Goal: Task Accomplishment & Management: Use online tool/utility

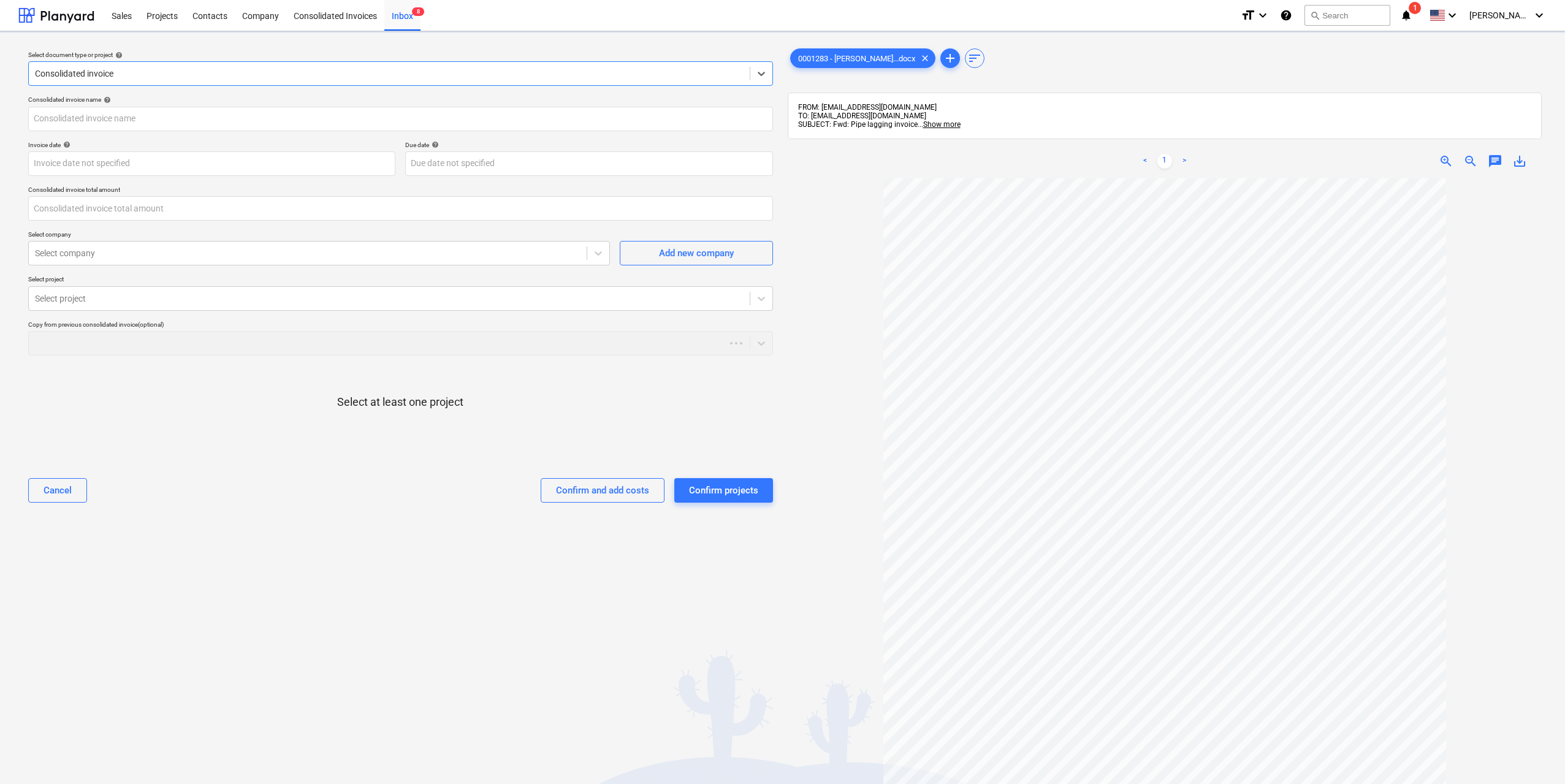
type input "0001283 - BUILDGROUP.docx"
type input "0.00"
click at [287, 304] on div at bounding box center [389, 299] width 709 height 12
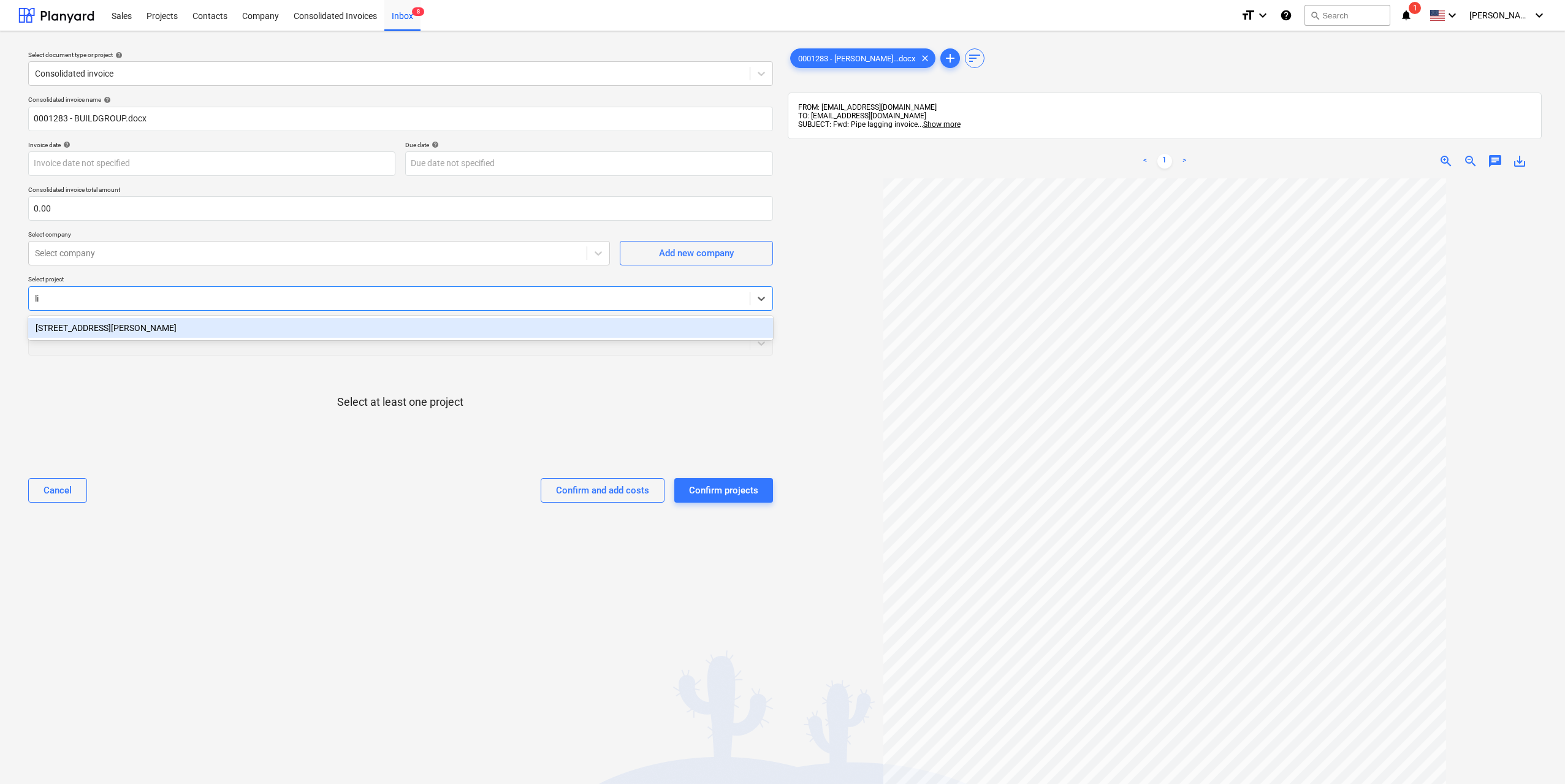
type input "lil"
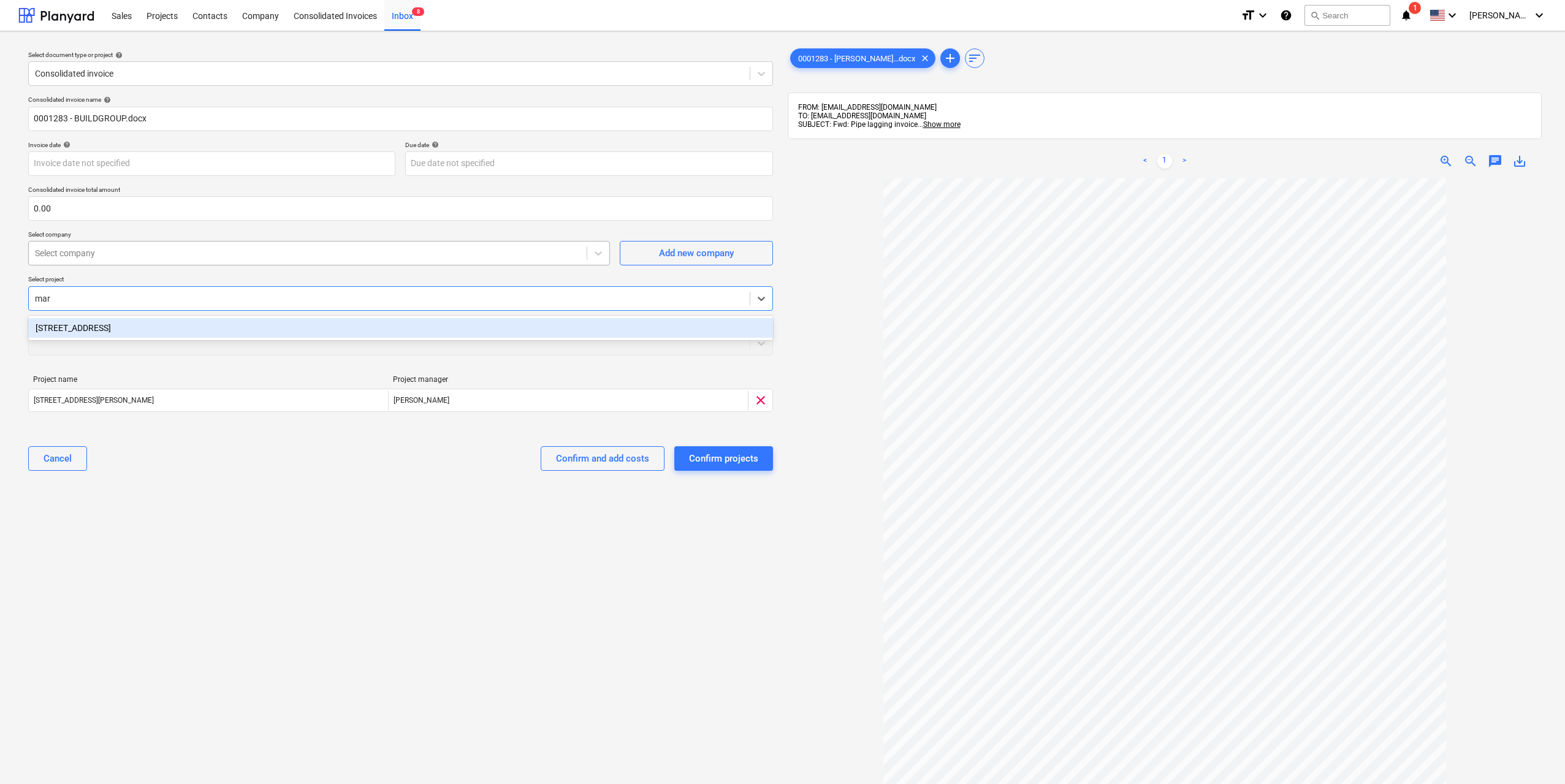
type input "mars"
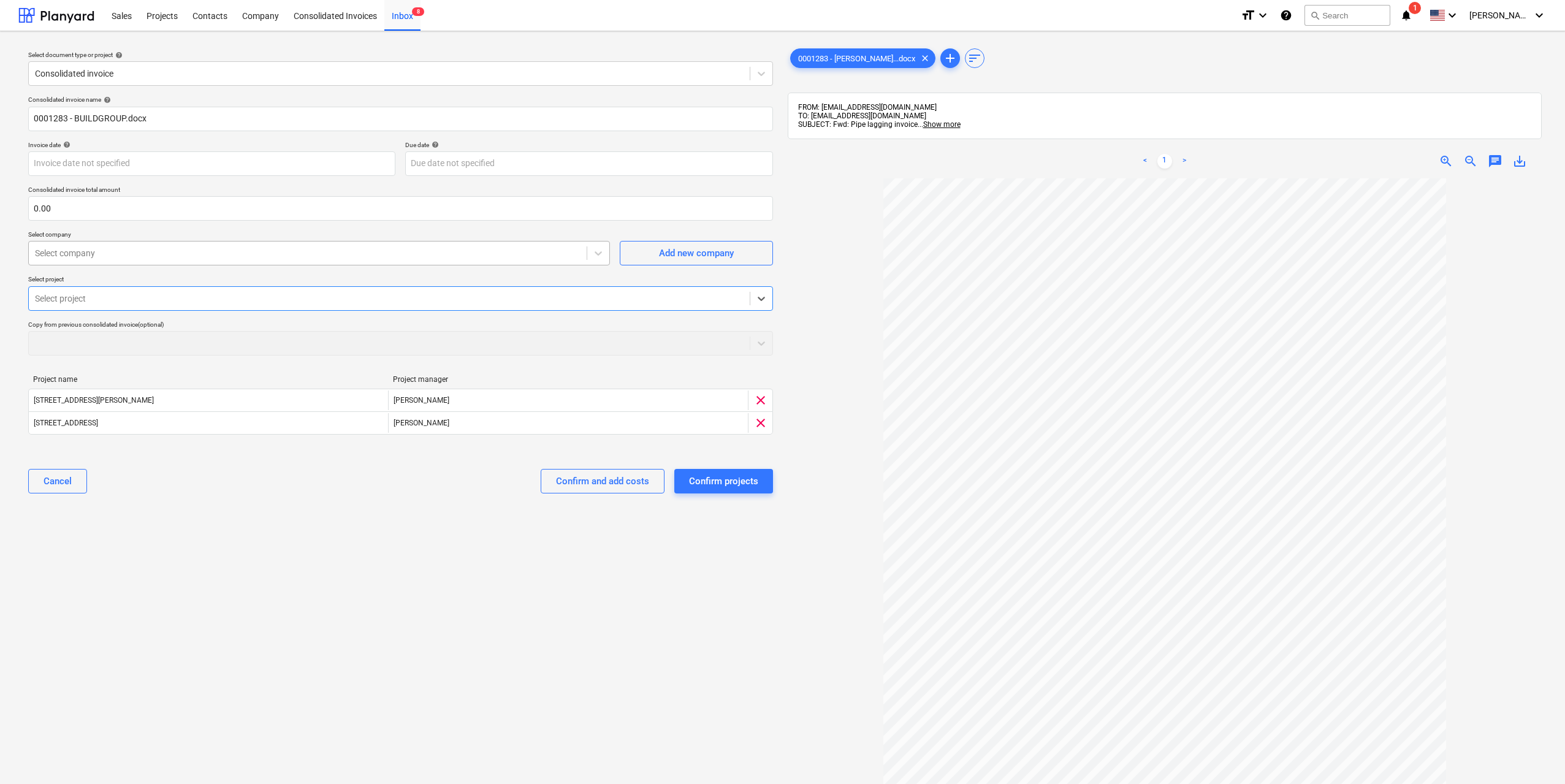
click at [446, 258] on div at bounding box center [308, 253] width 546 height 12
click at [449, 258] on div at bounding box center [308, 253] width 546 height 12
click at [659, 260] on div "Add new company" at bounding box center [697, 253] width 75 height 16
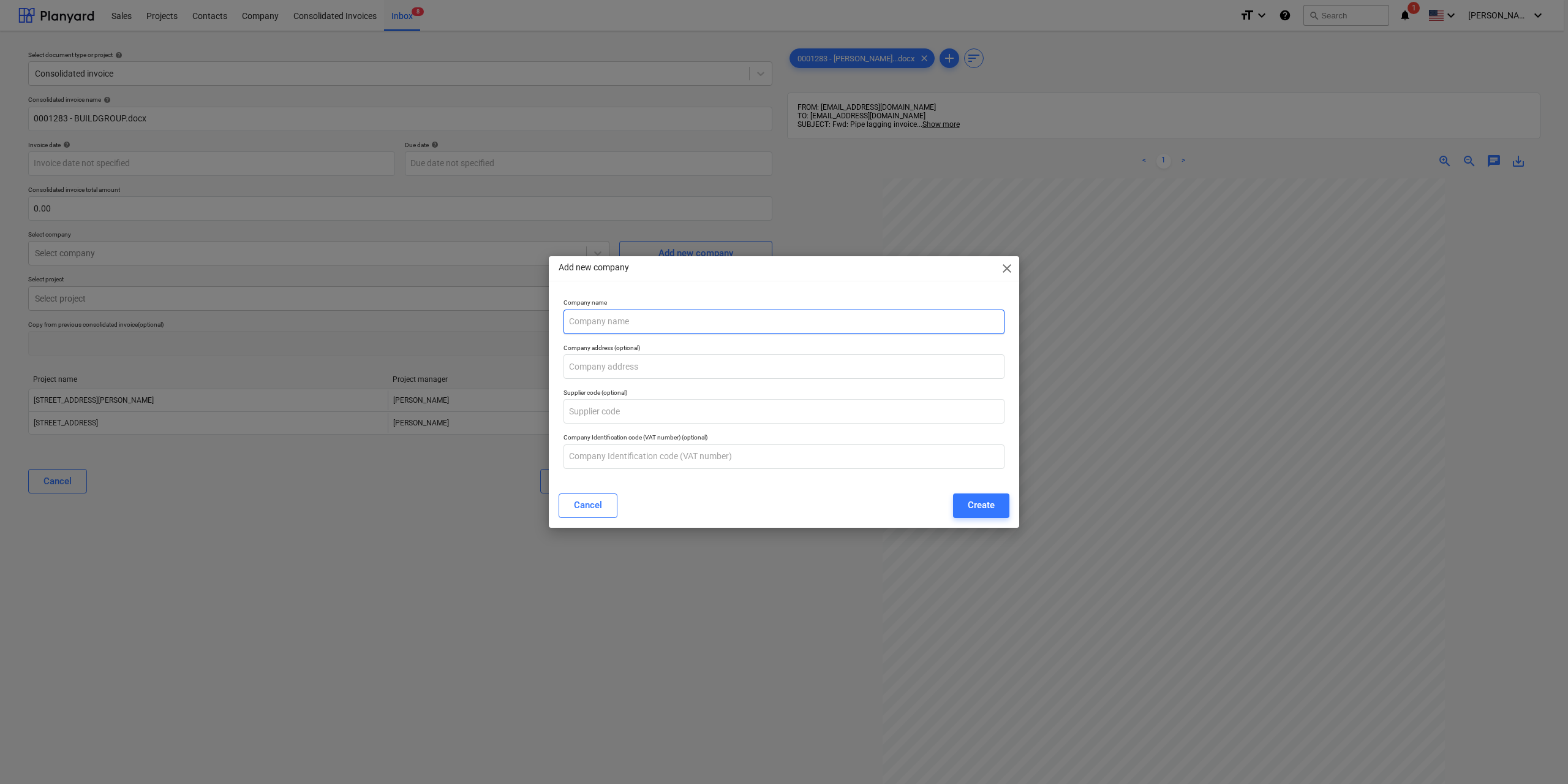
click at [657, 331] on input "text" at bounding box center [784, 322] width 441 height 25
type input "RVM Services"
click at [987, 503] on div "Create" at bounding box center [981, 505] width 27 height 16
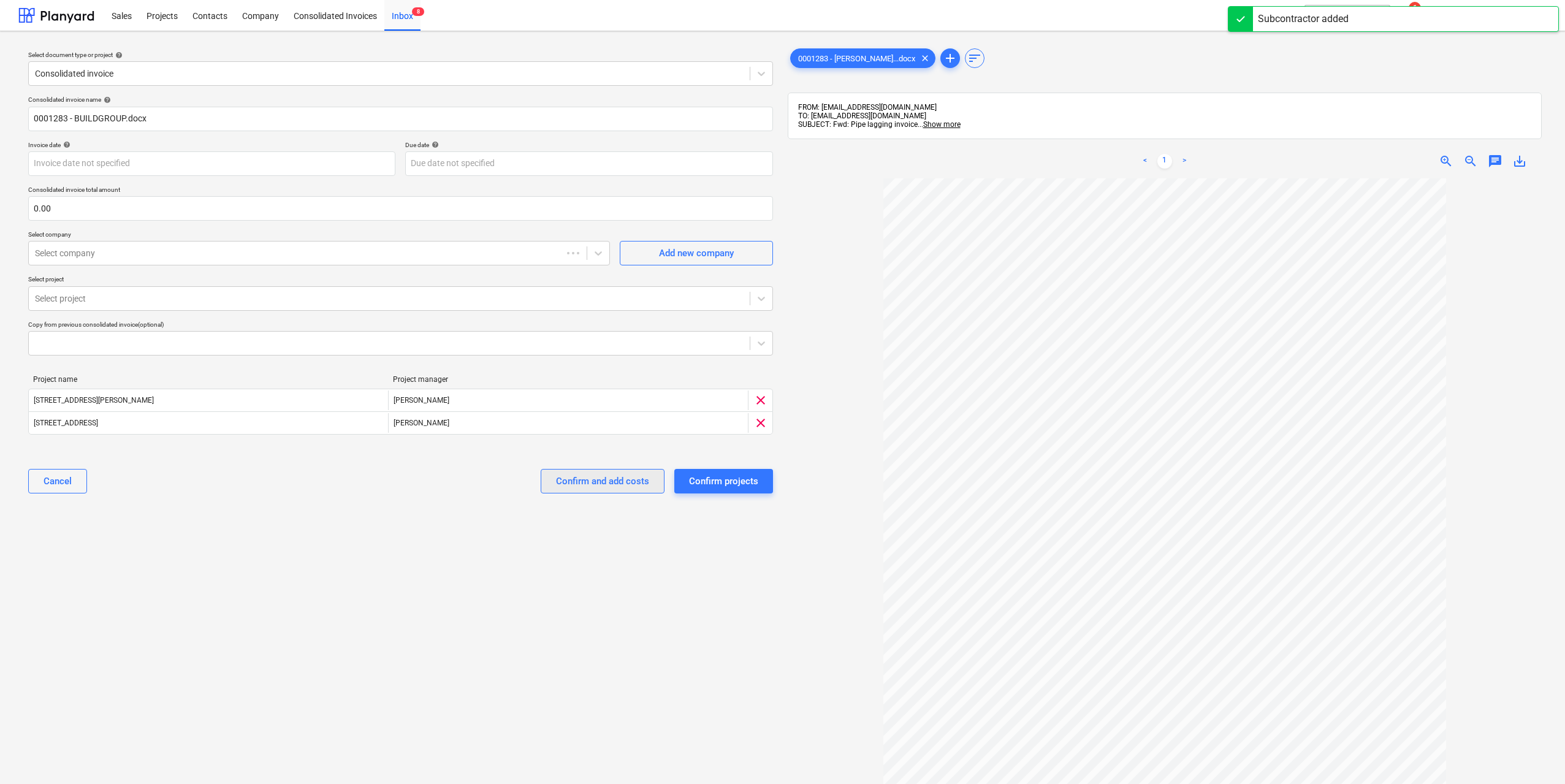
click at [633, 489] on div "Confirm and add costs" at bounding box center [603, 480] width 93 height 16
click at [328, 219] on input "text" at bounding box center [400, 209] width 745 height 25
type input "4,300.00"
drag, startPoint x: 529, startPoint y: 561, endPoint x: 575, endPoint y: 501, distance: 75.6
click at [531, 562] on div "Select document type or project help Consolidated invoice Consolidated invoice …" at bounding box center [401, 487] width 764 height 892
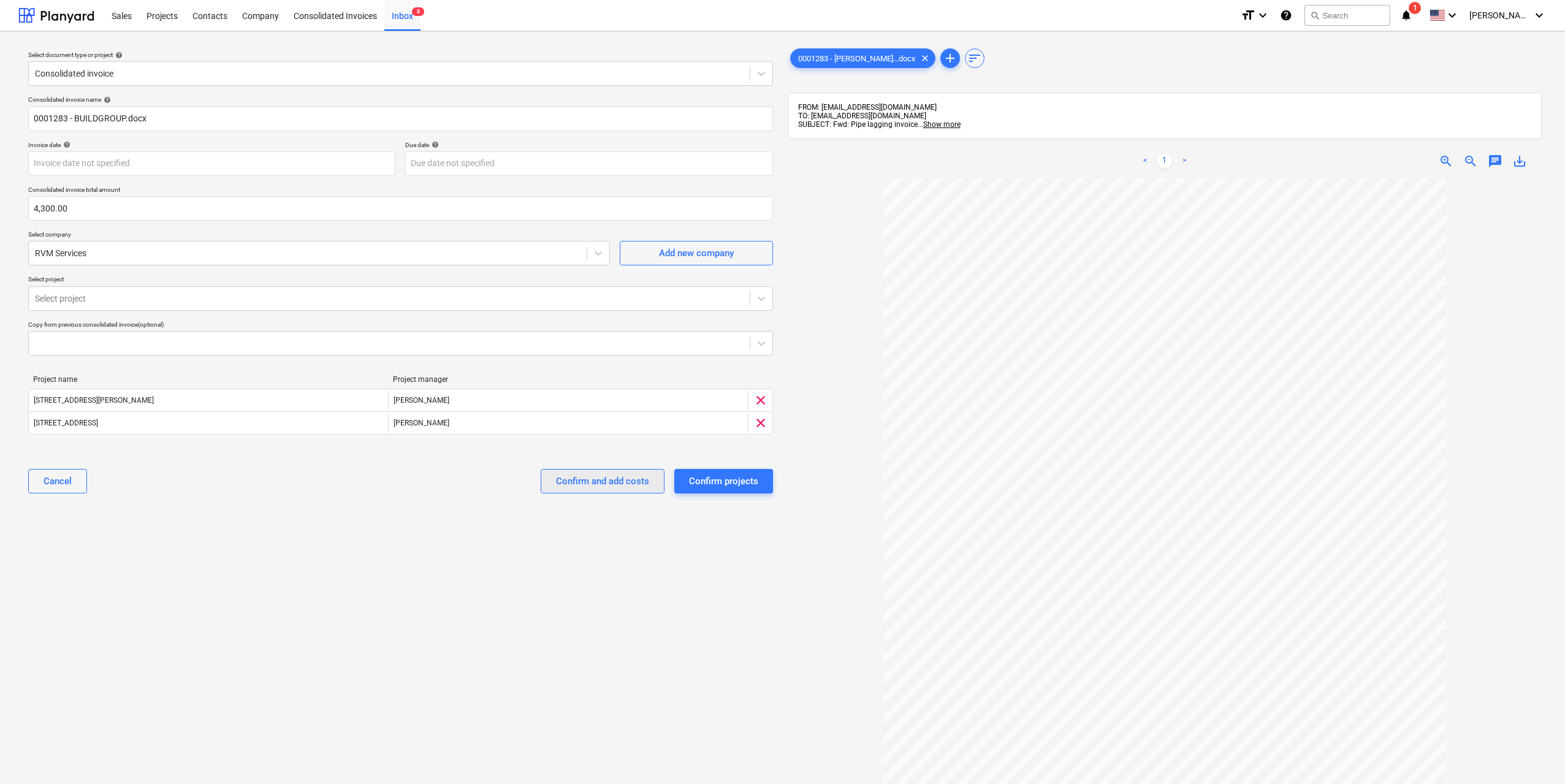
click at [588, 480] on div "Confirm and add costs" at bounding box center [603, 480] width 93 height 16
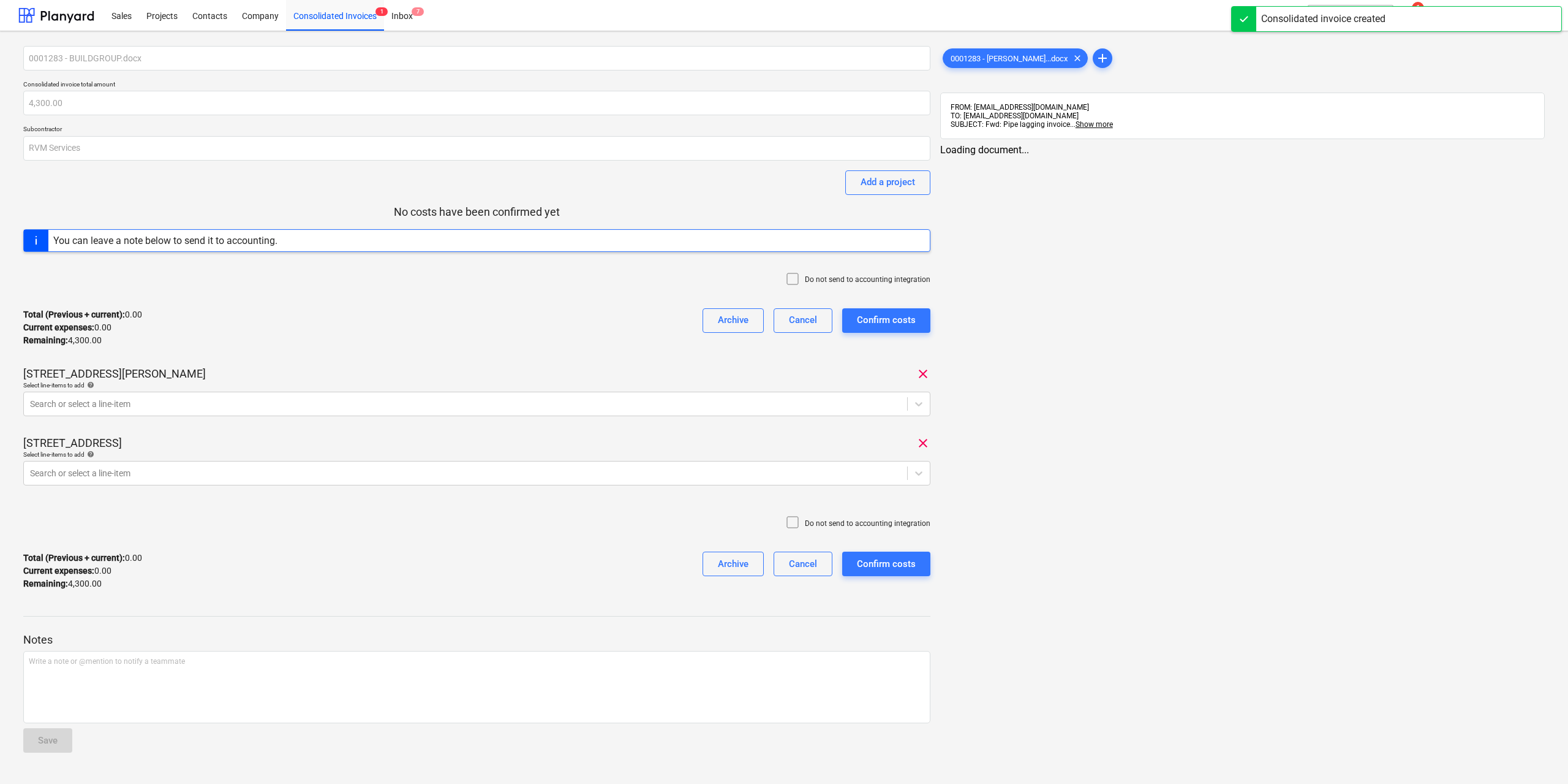
click at [124, 421] on div at bounding box center [476, 421] width 907 height 10
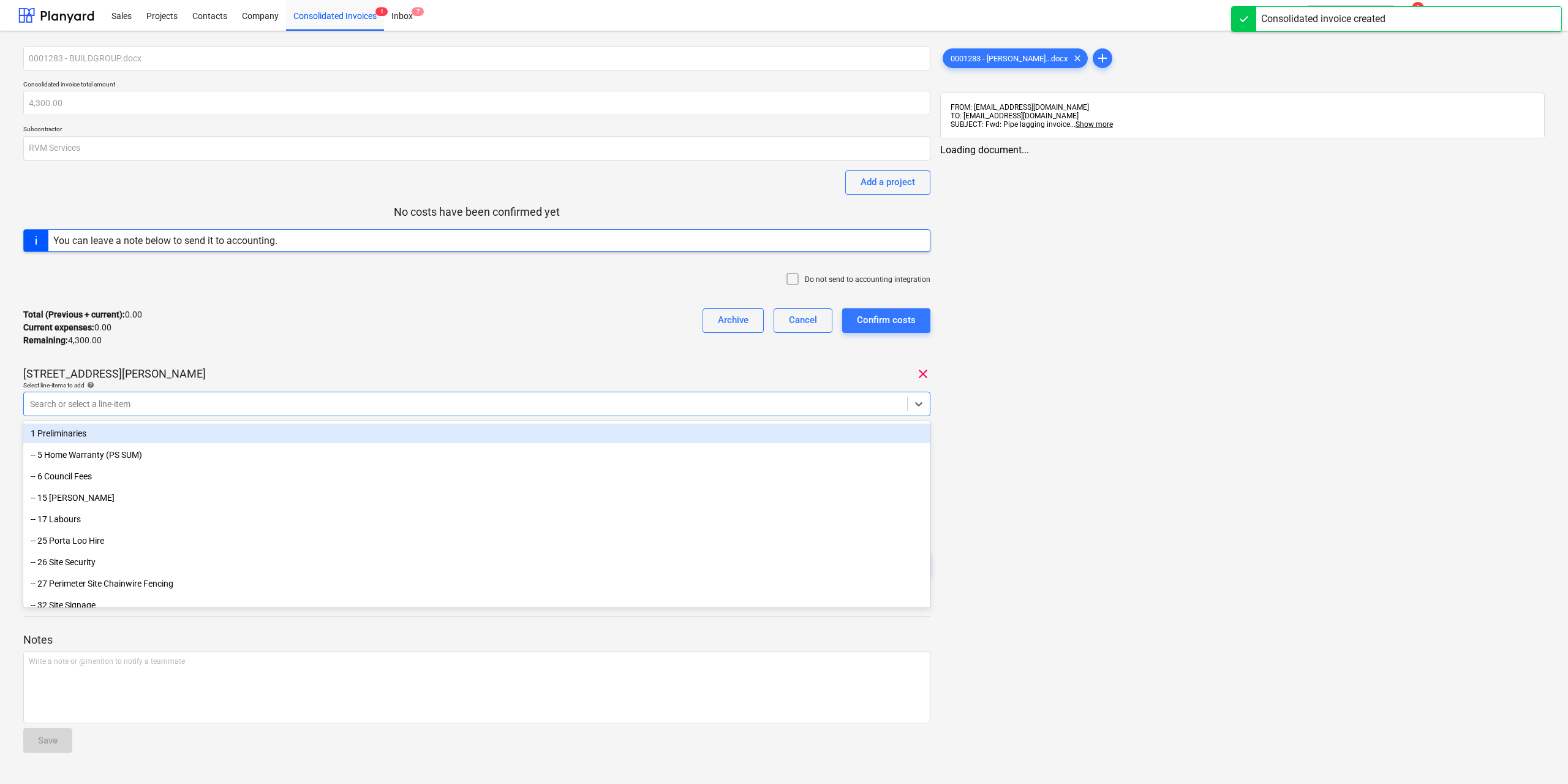
click at [129, 403] on div at bounding box center [466, 404] width 871 height 12
click at [335, 399] on div at bounding box center [466, 404] width 871 height 12
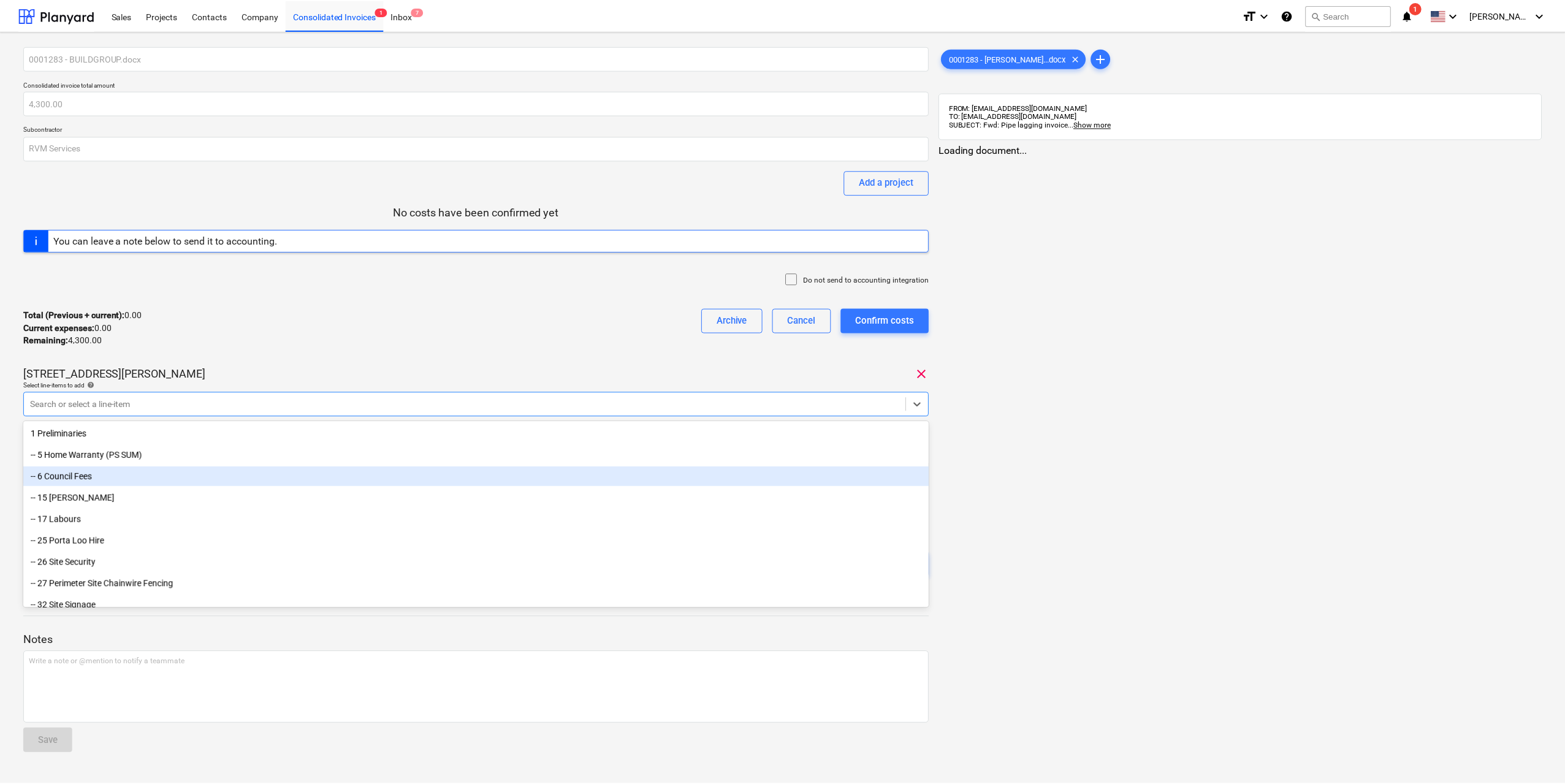
scroll to position [307, 0]
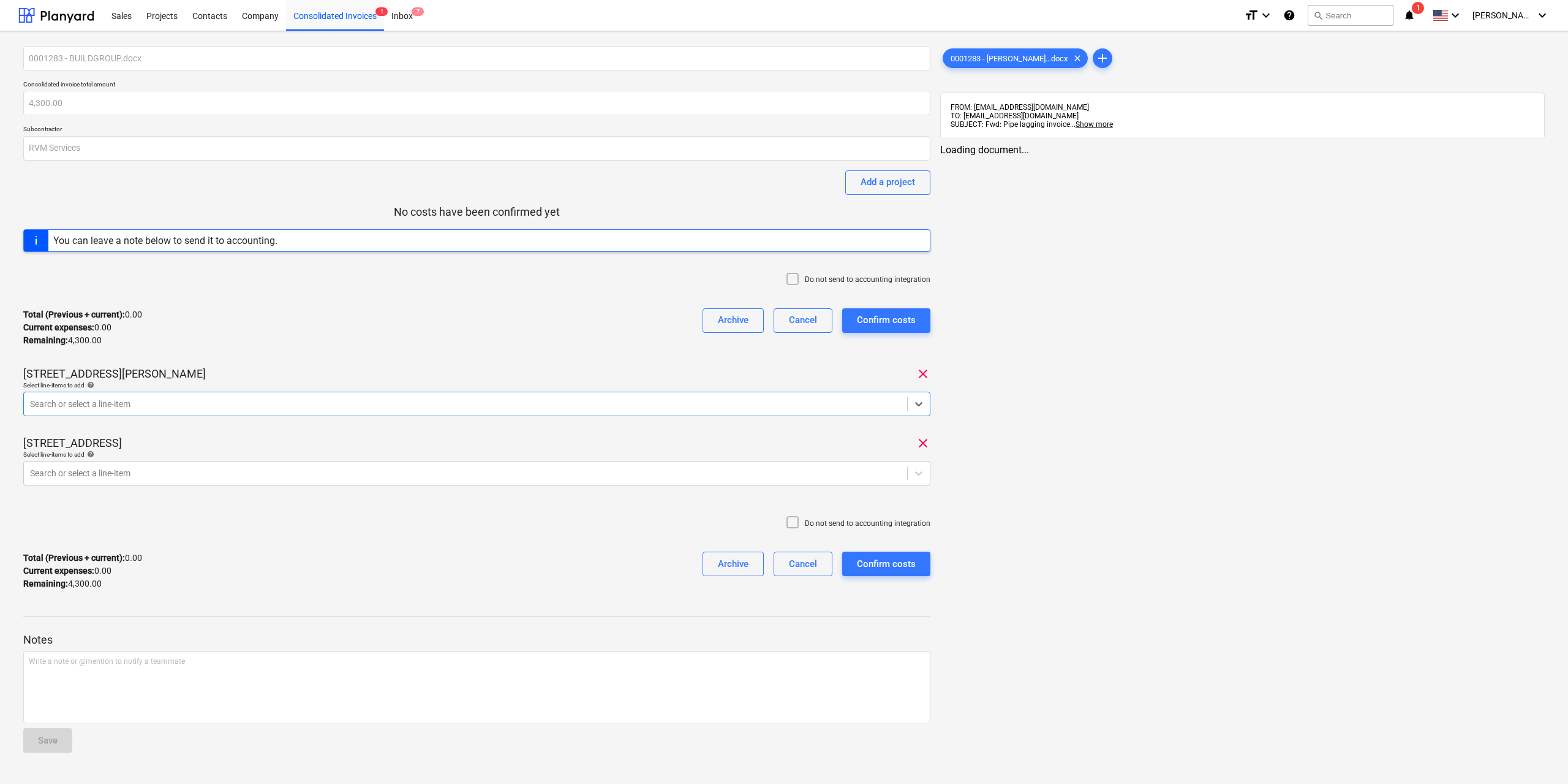
click at [775, 397] on div at bounding box center [466, 404] width 871 height 12
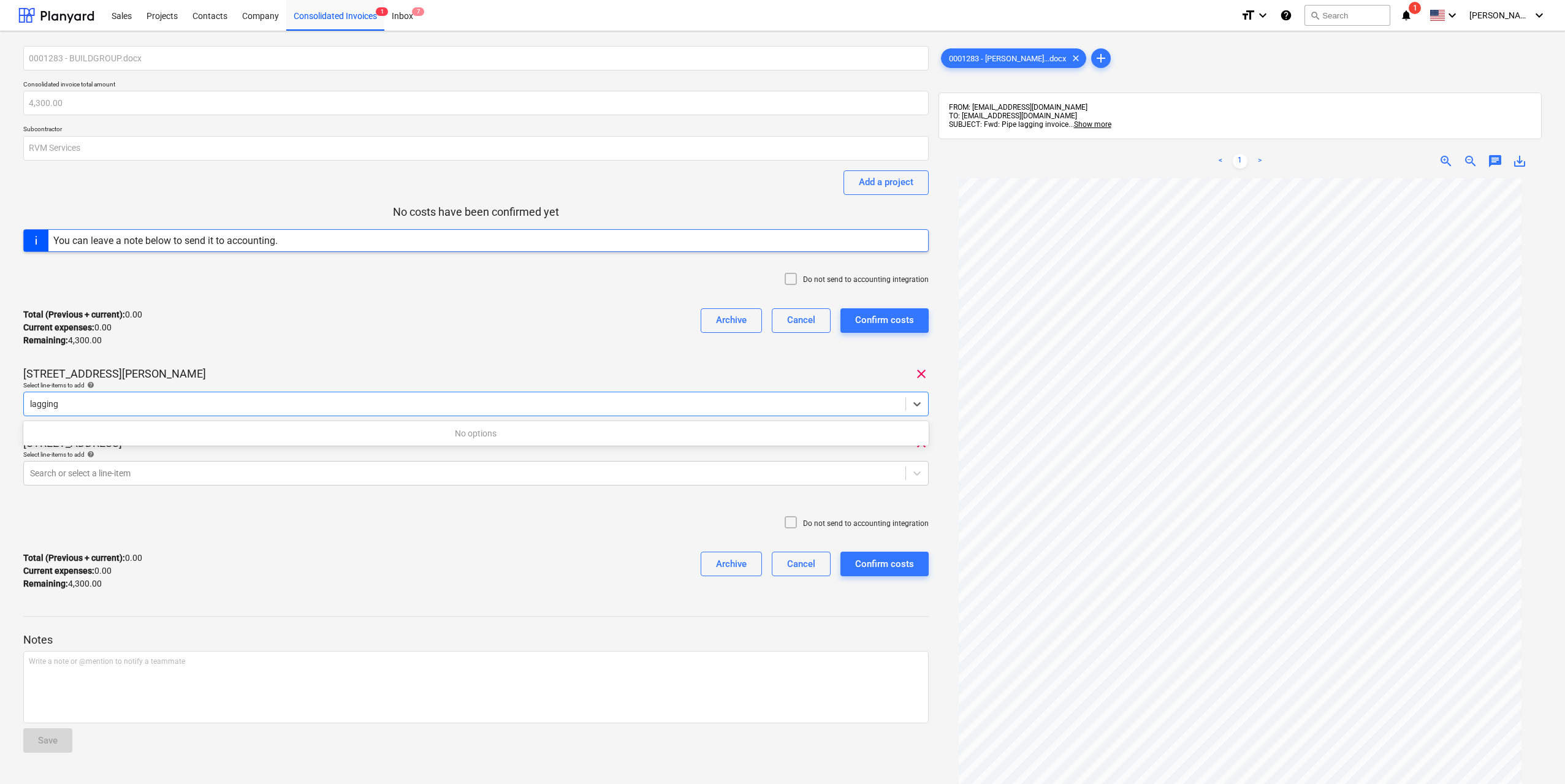
click at [652, 437] on div "No options" at bounding box center [476, 432] width 906 height 19
type input "lagging"
click at [611, 387] on div "Select line-items to add help" at bounding box center [476, 385] width 906 height 8
click at [544, 415] on div "Search or select a line-item" at bounding box center [476, 404] width 906 height 25
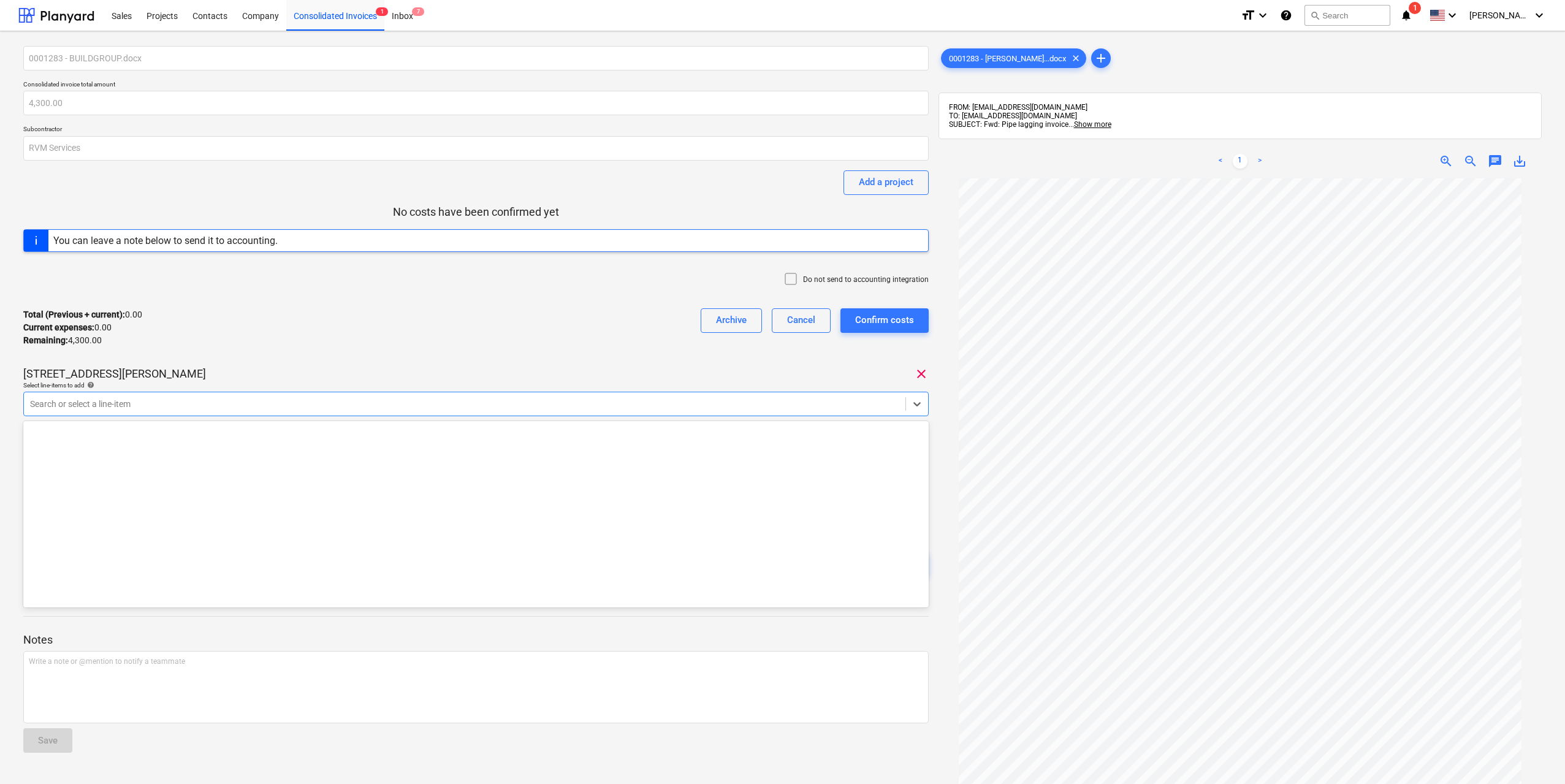
scroll to position [3719, 0]
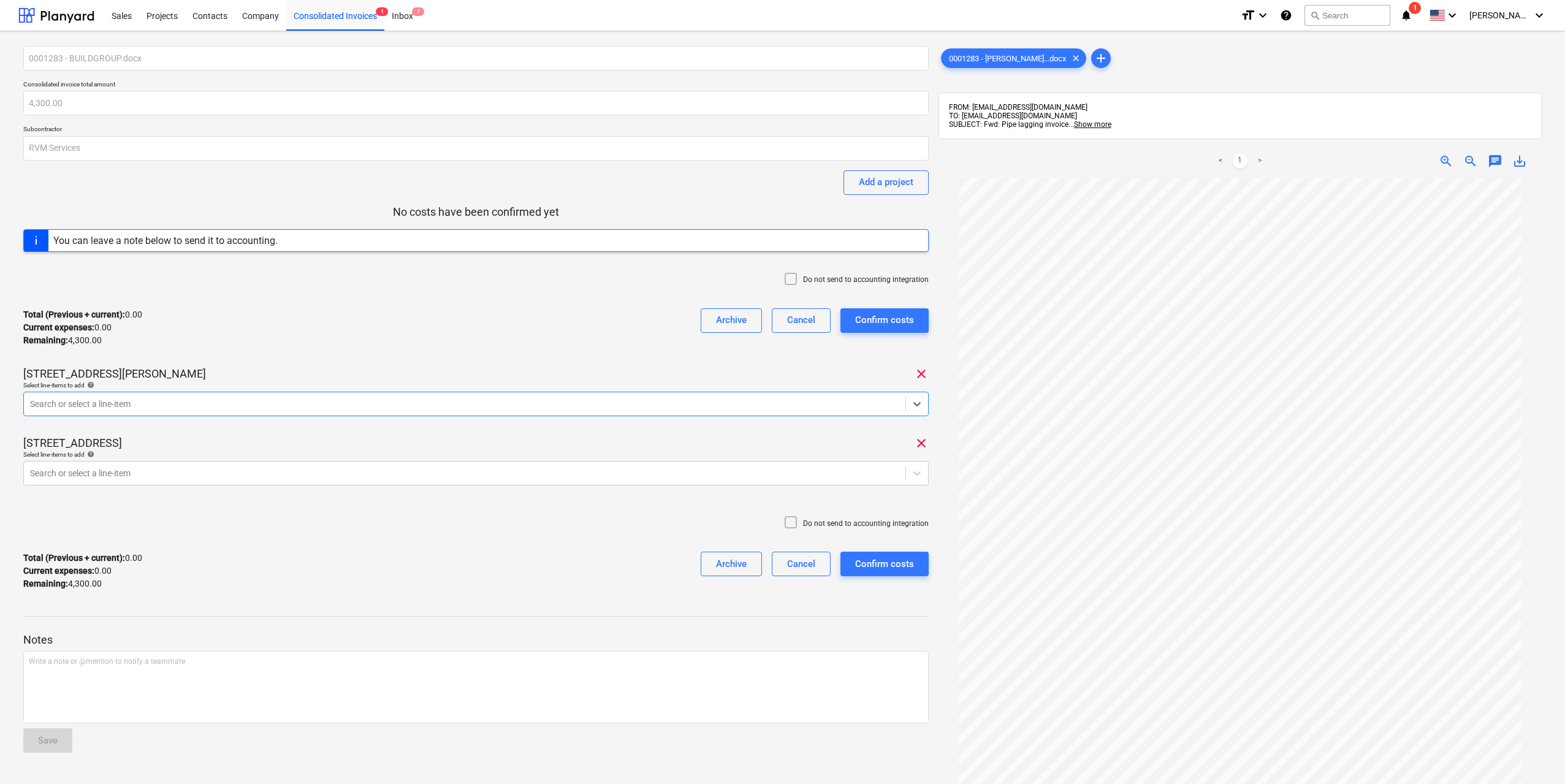
click at [435, 400] on div at bounding box center [464, 404] width 869 height 12
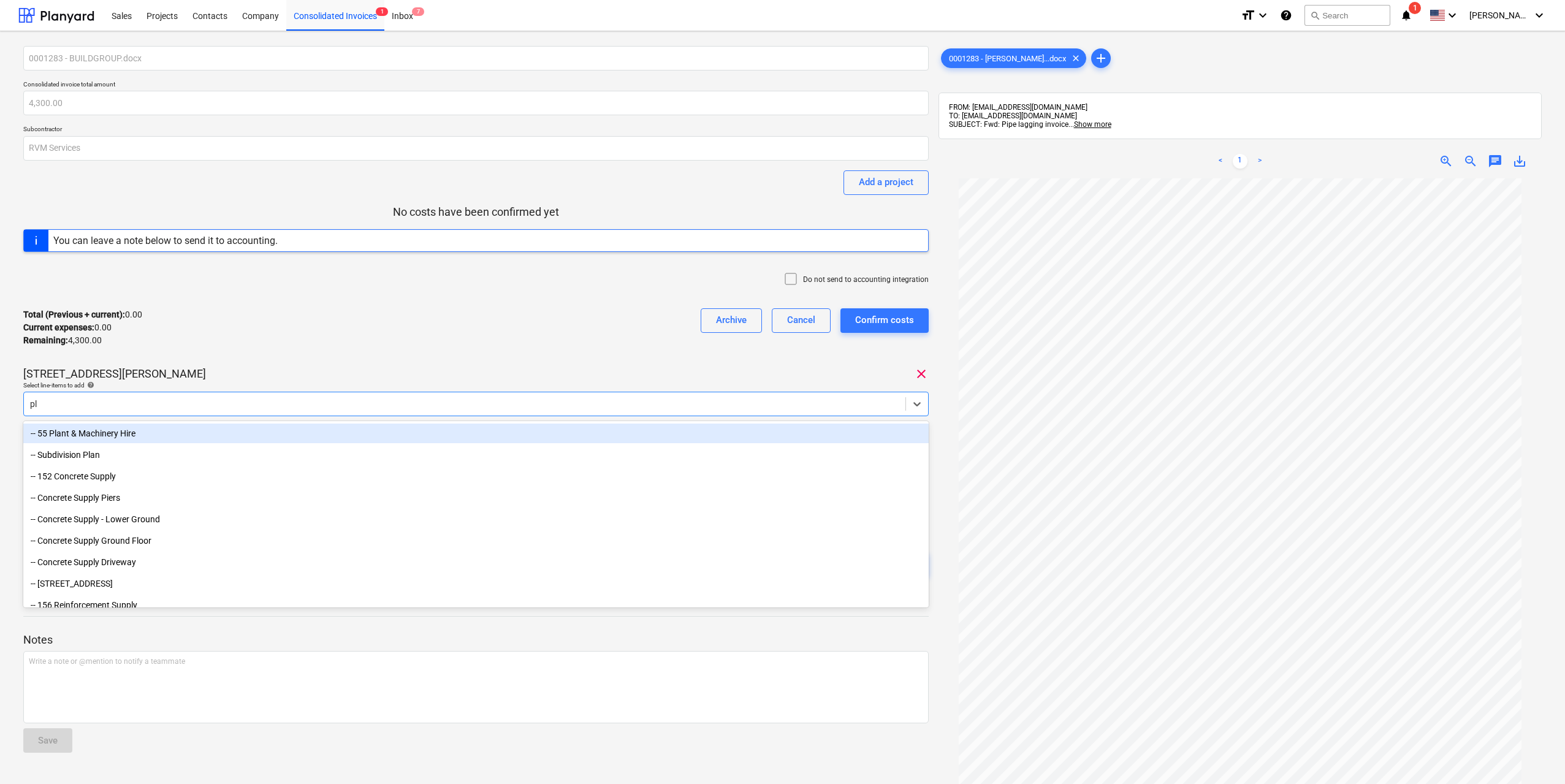
type input "p"
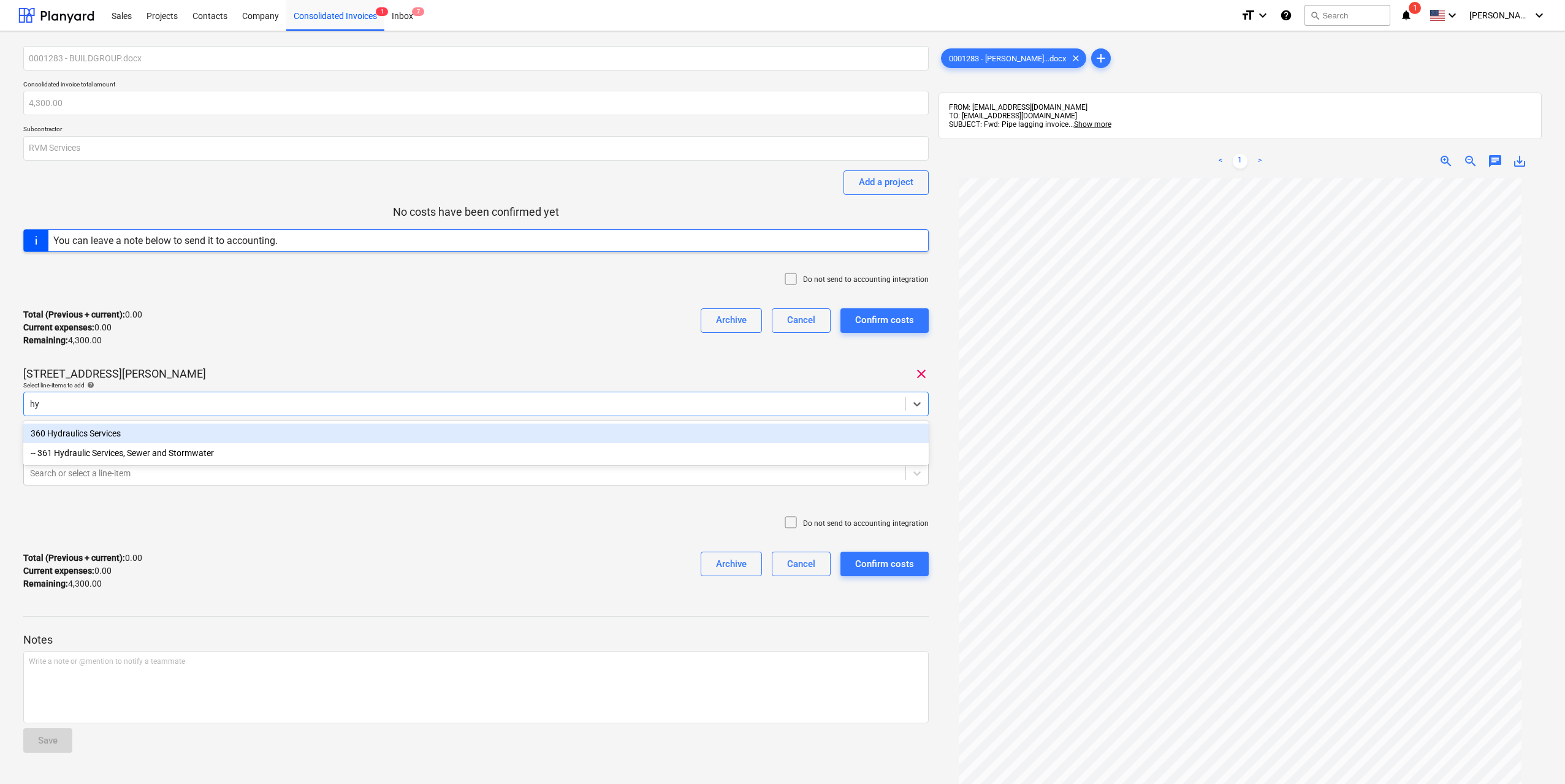
type input "hyd"
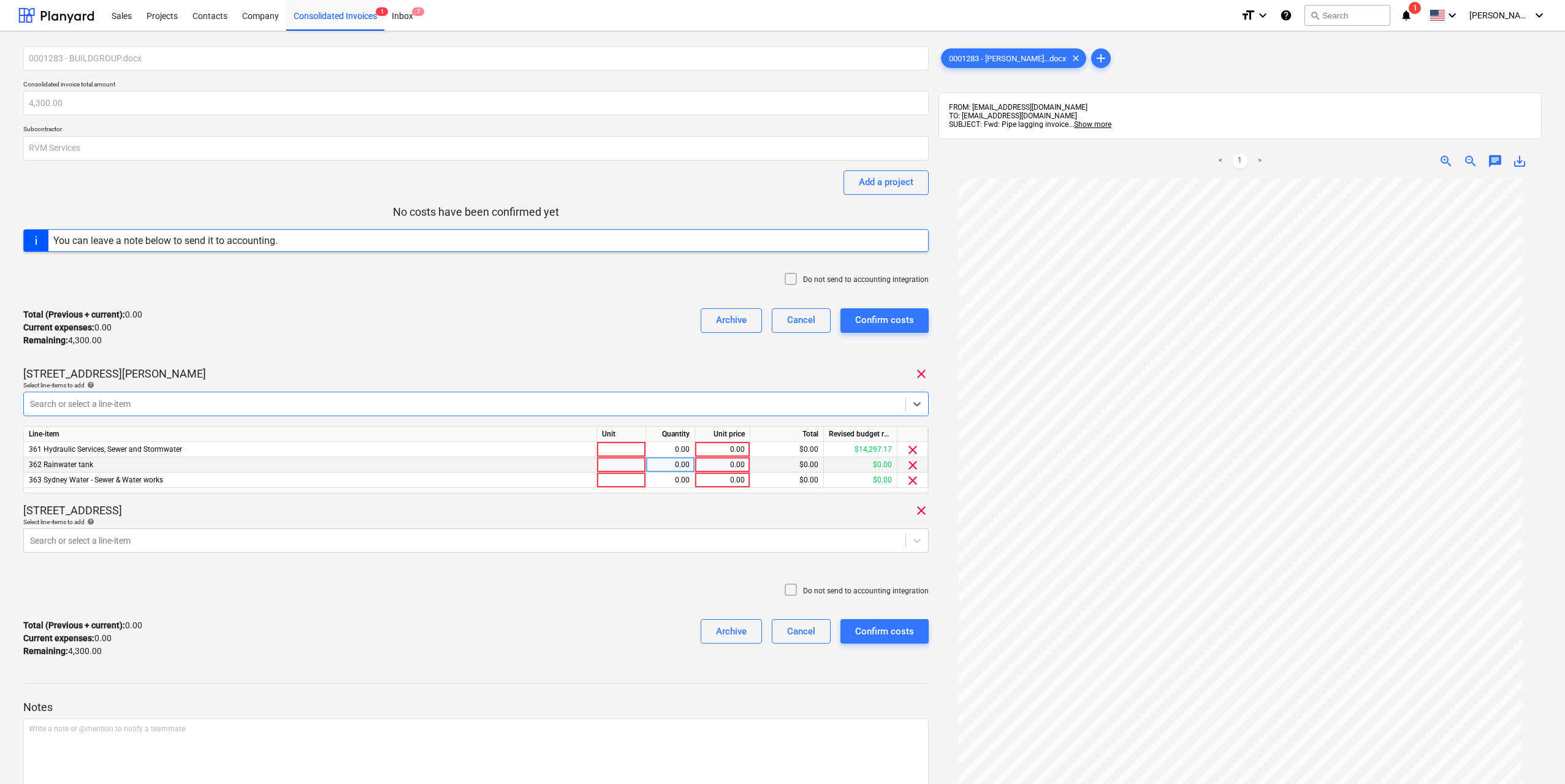
click at [914, 467] on span "clear" at bounding box center [913, 465] width 15 height 15
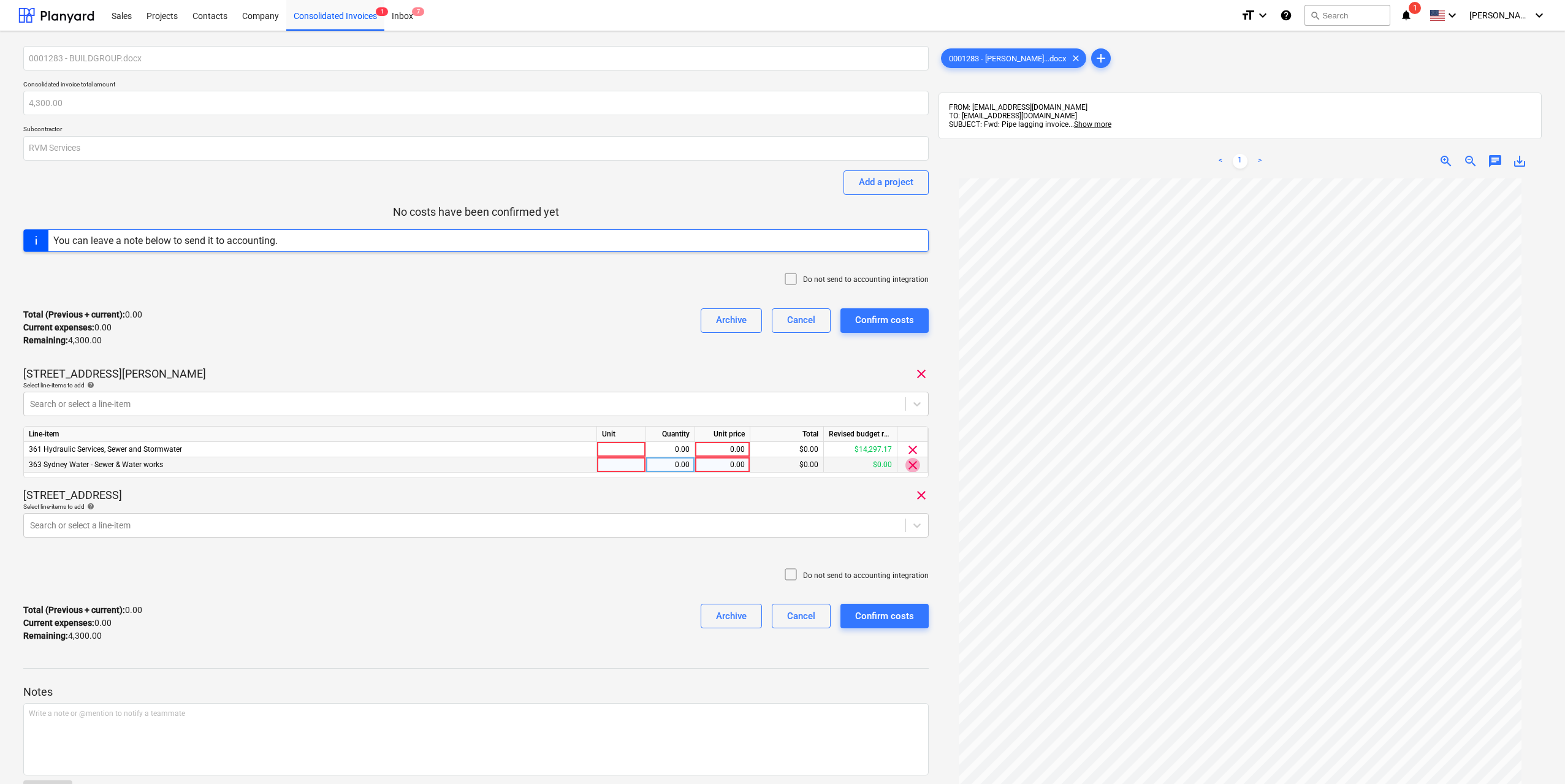
click at [913, 467] on span "clear" at bounding box center [913, 465] width 15 height 15
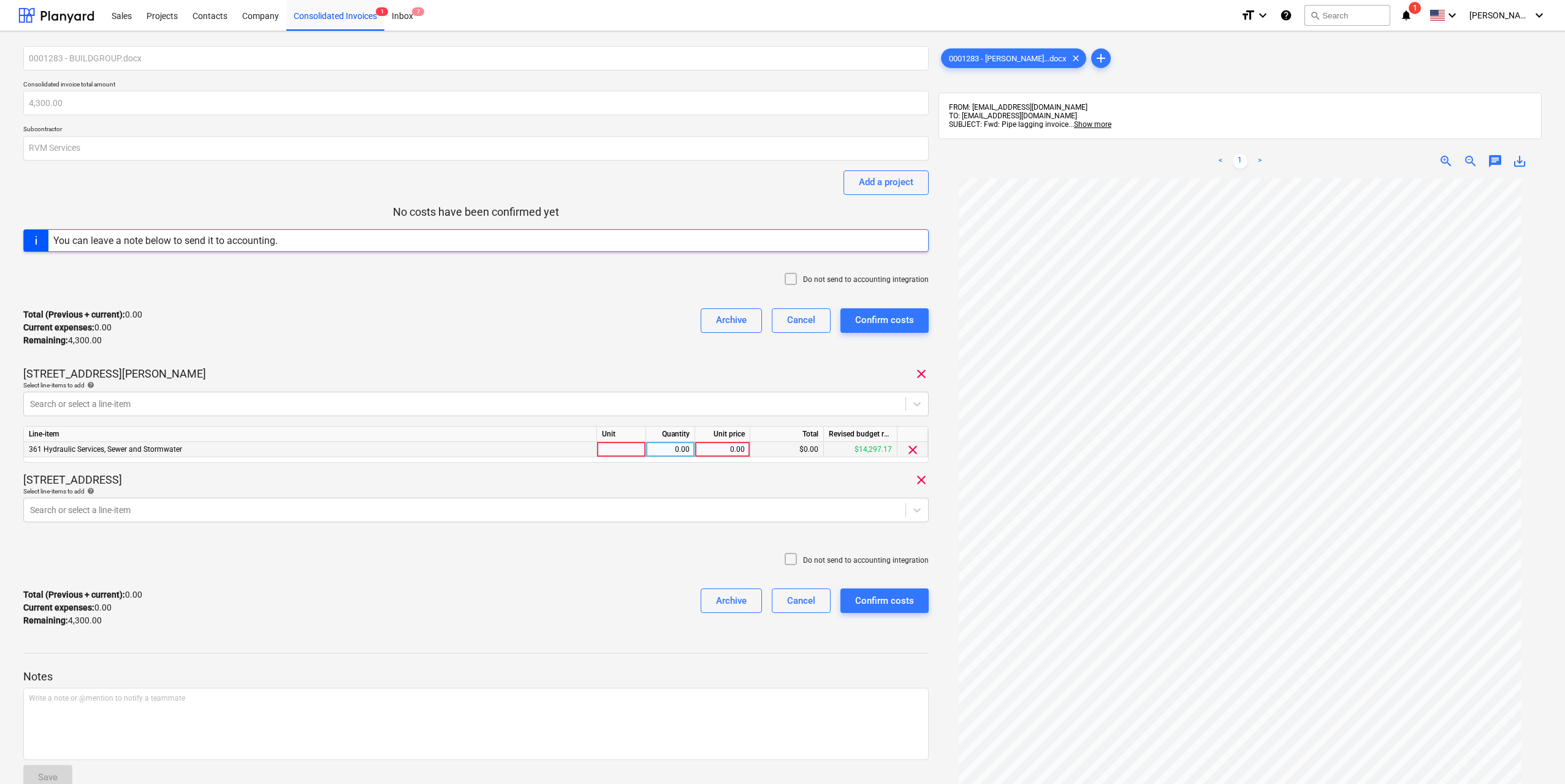
click at [654, 451] on div "0.00" at bounding box center [670, 449] width 39 height 16
click at [640, 451] on div at bounding box center [621, 449] width 49 height 16
type input "1"
click at [682, 449] on div "0.00" at bounding box center [670, 449] width 39 height 16
click at [726, 449] on div "0.00" at bounding box center [722, 449] width 45 height 16
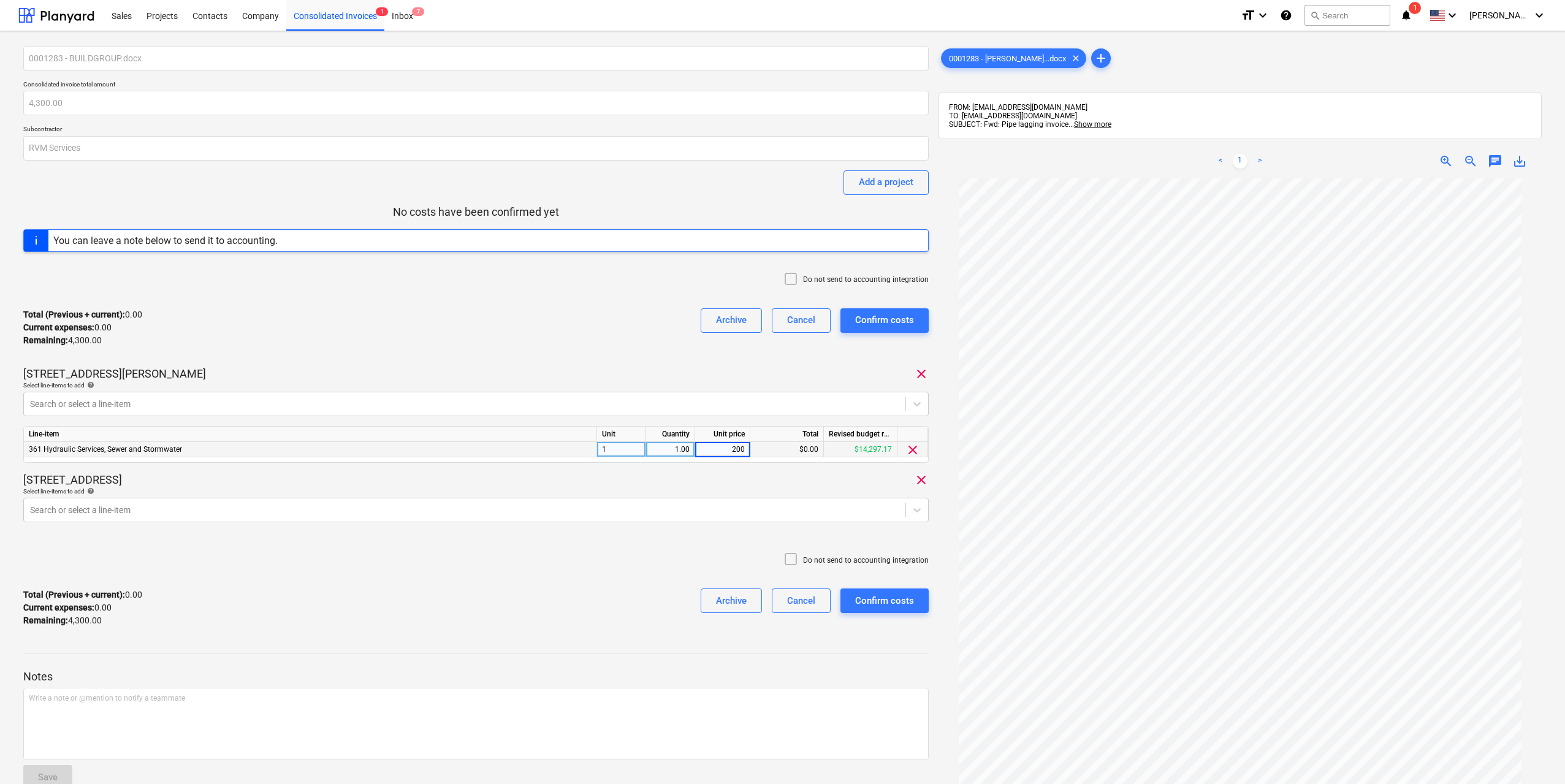
type input "2000"
click at [637, 349] on div "Total (Previous + current) : 0.00 Current expenses : 0.00 Remaining : 4,300.00 …" at bounding box center [476, 327] width 906 height 58
click at [454, 500] on div "Search or select a line-item" at bounding box center [476, 510] width 906 height 25
type input "hy"
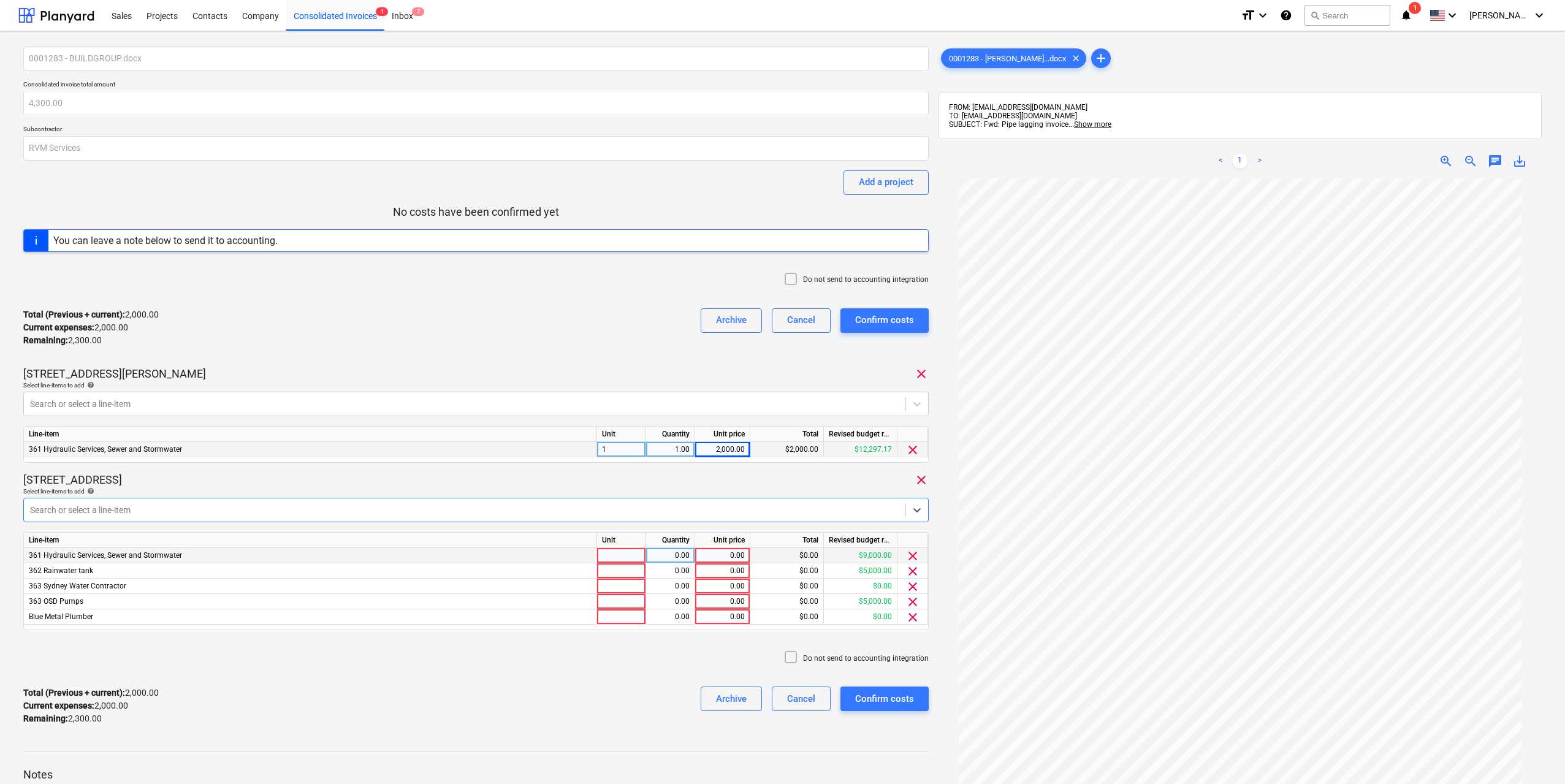
click at [624, 555] on div at bounding box center [621, 556] width 49 height 16
type input "1"
click at [668, 551] on div "0.00" at bounding box center [670, 556] width 39 height 16
click at [911, 567] on span "clear" at bounding box center [913, 571] width 15 height 15
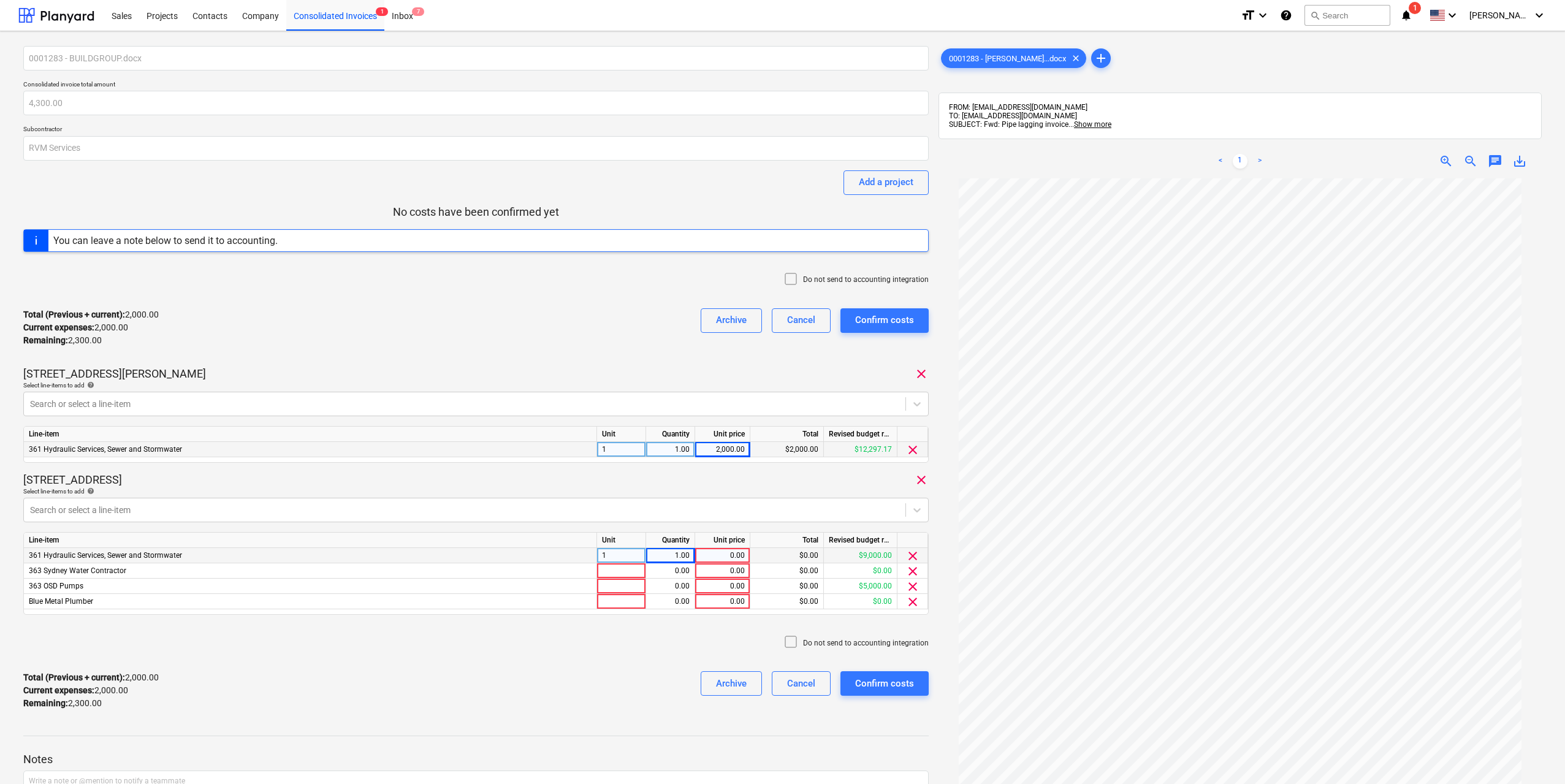
click at [911, 567] on span "clear" at bounding box center [913, 571] width 15 height 15
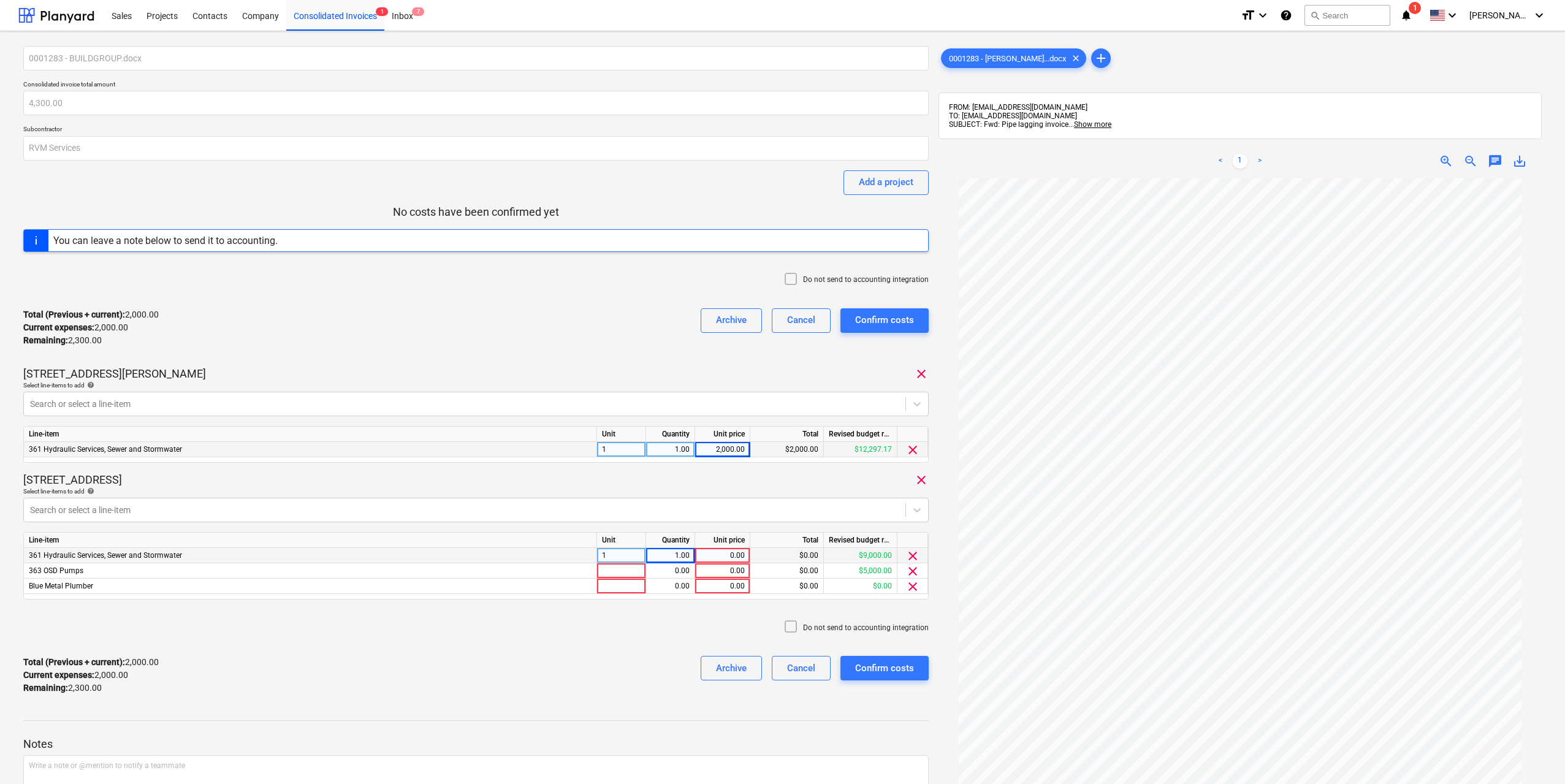
click at [911, 567] on span "clear" at bounding box center [913, 571] width 15 height 15
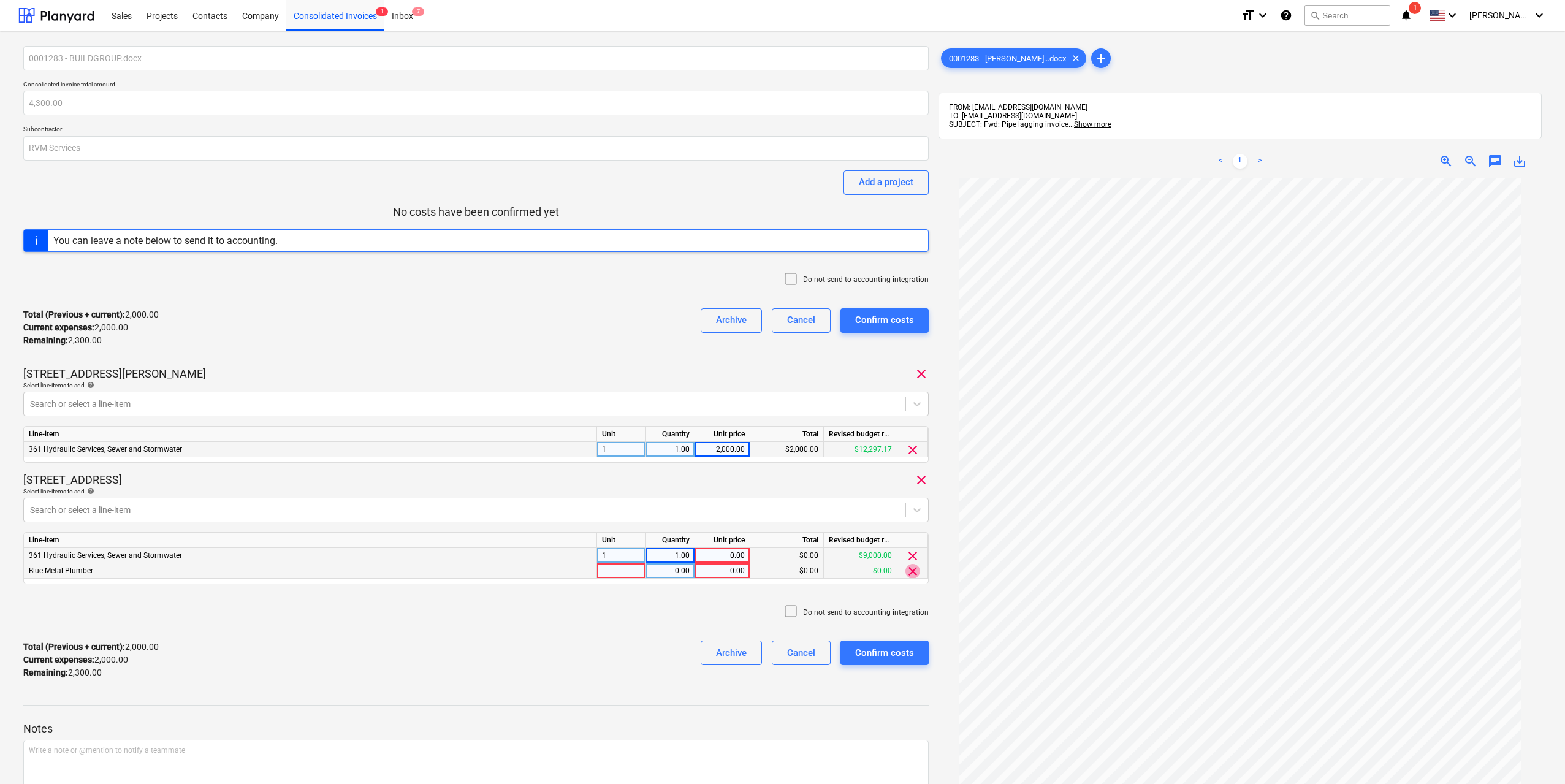
click at [913, 567] on span "clear" at bounding box center [913, 571] width 15 height 15
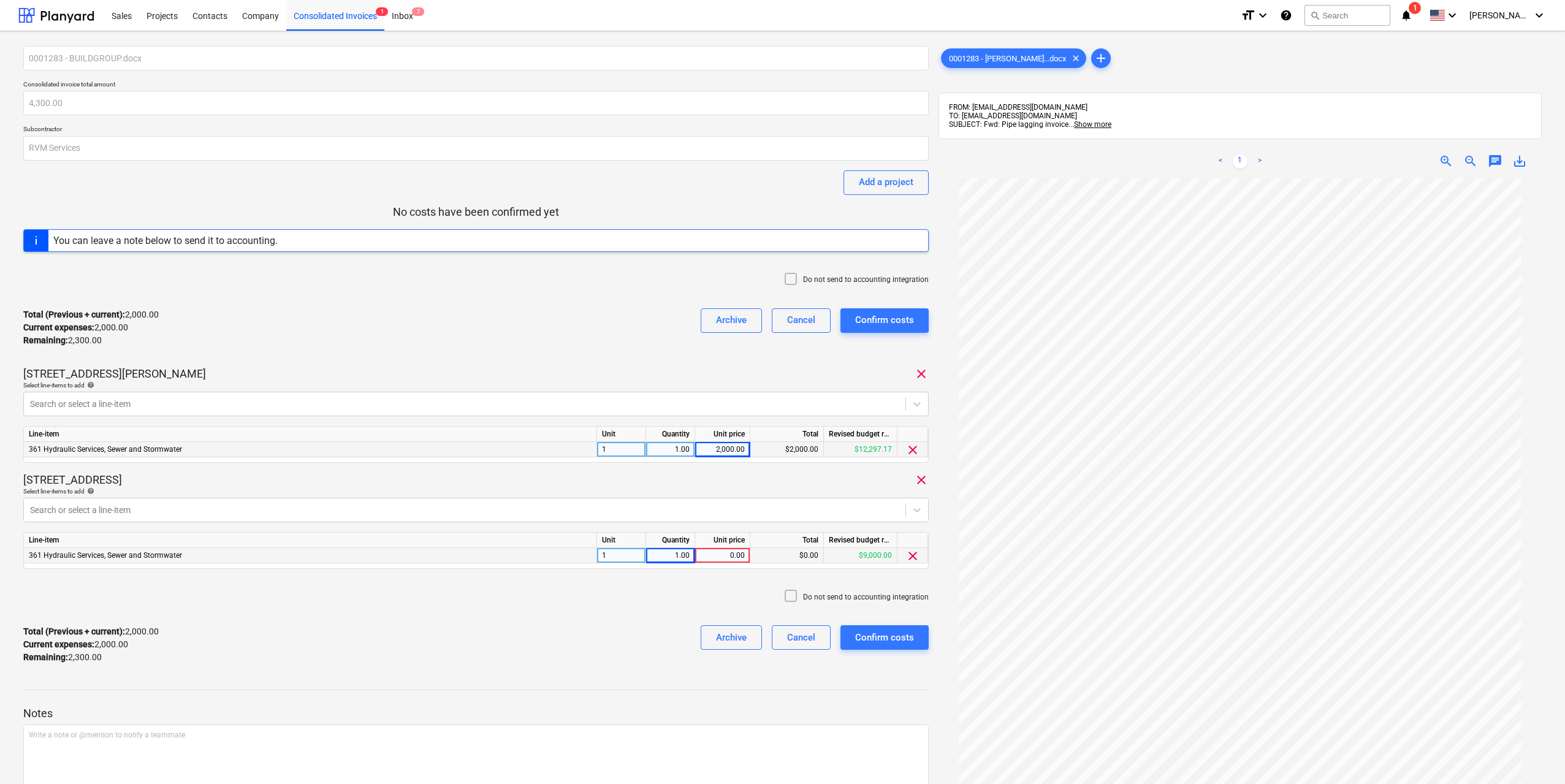
click at [732, 554] on div "0.00" at bounding box center [722, 556] width 45 height 16
type input "2300"
click at [563, 636] on div "Total (Previous + current) : 4,300.00 Current expenses : 4,300.00 Remaining : 0…" at bounding box center [476, 644] width 906 height 58
click at [925, 637] on button "Confirm costs" at bounding box center [885, 637] width 89 height 25
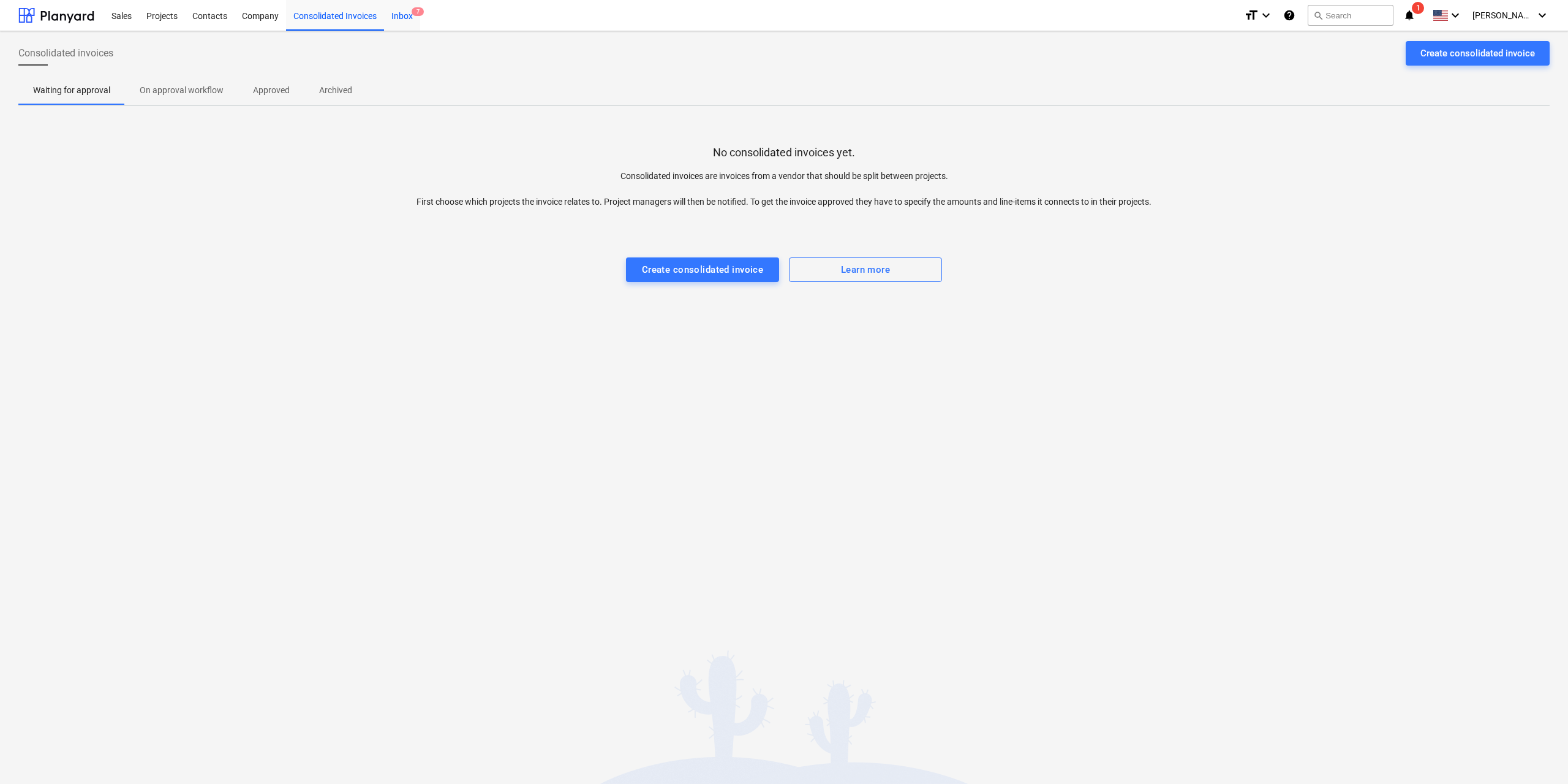
click at [403, 16] on div "Inbox 7" at bounding box center [402, 15] width 36 height 31
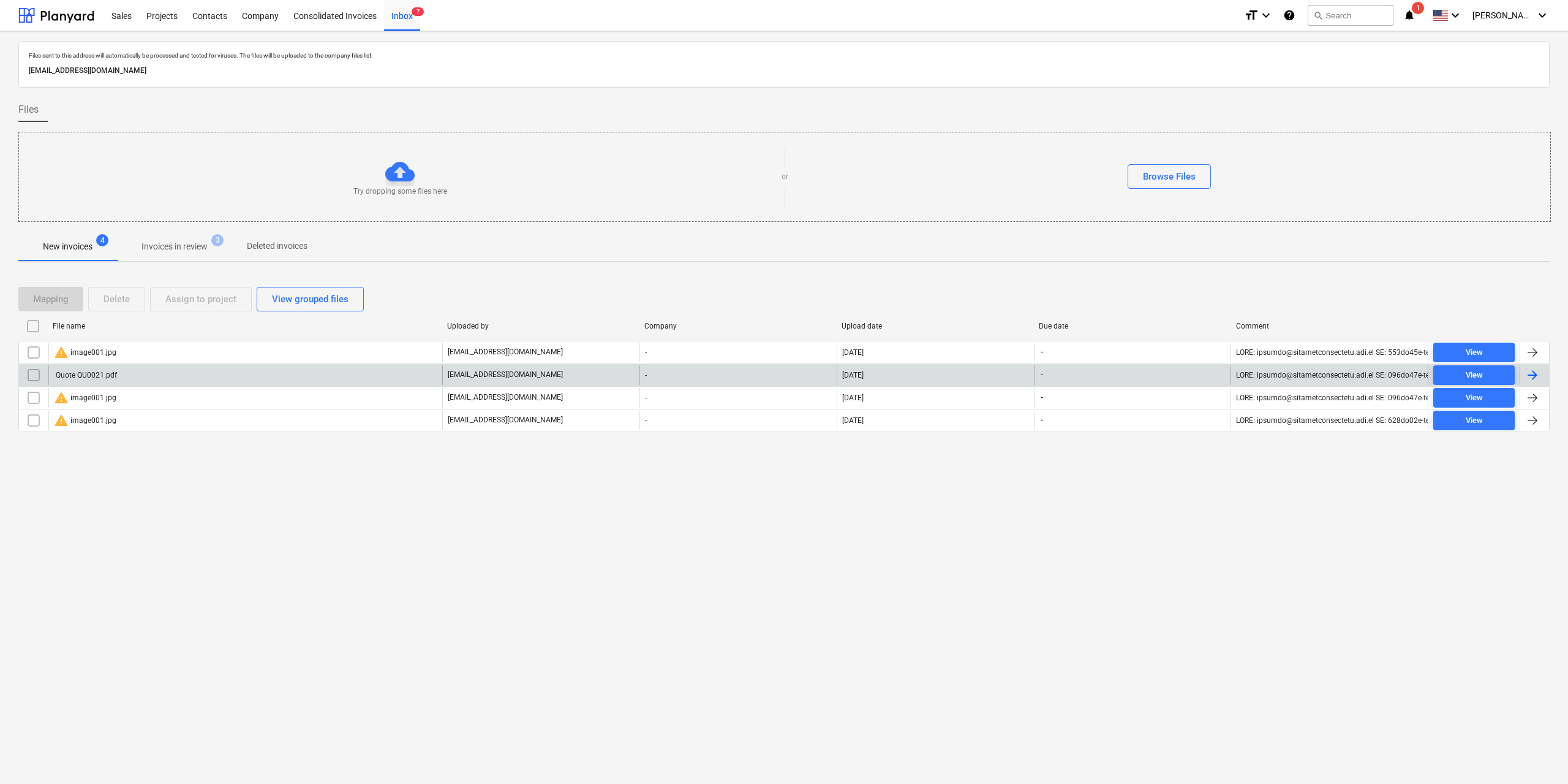
click at [92, 373] on div "Quote QU0021.pdf" at bounding box center [85, 375] width 63 height 9
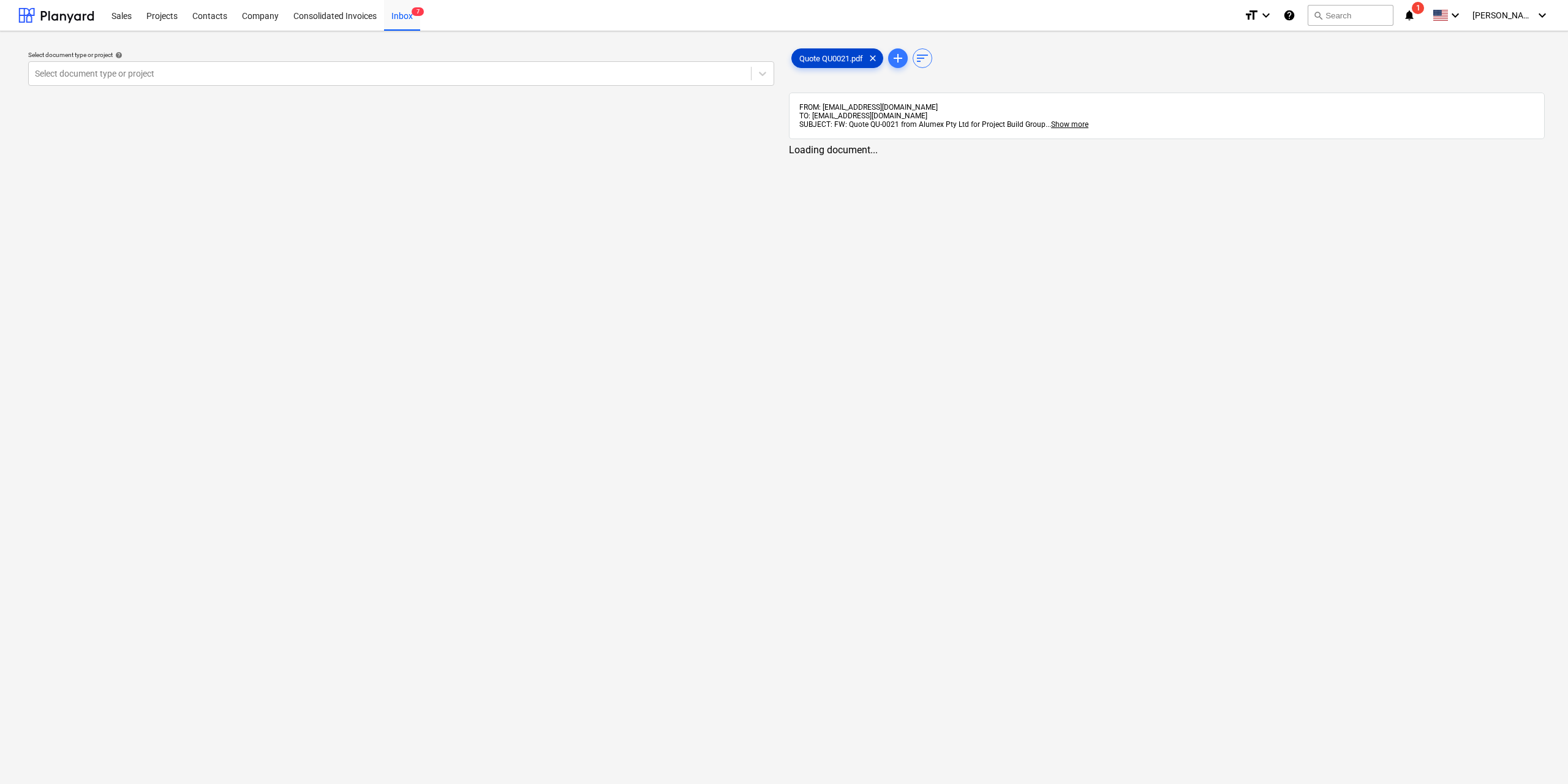
click at [814, 61] on span "Quote QU0021.pdf" at bounding box center [831, 58] width 78 height 9
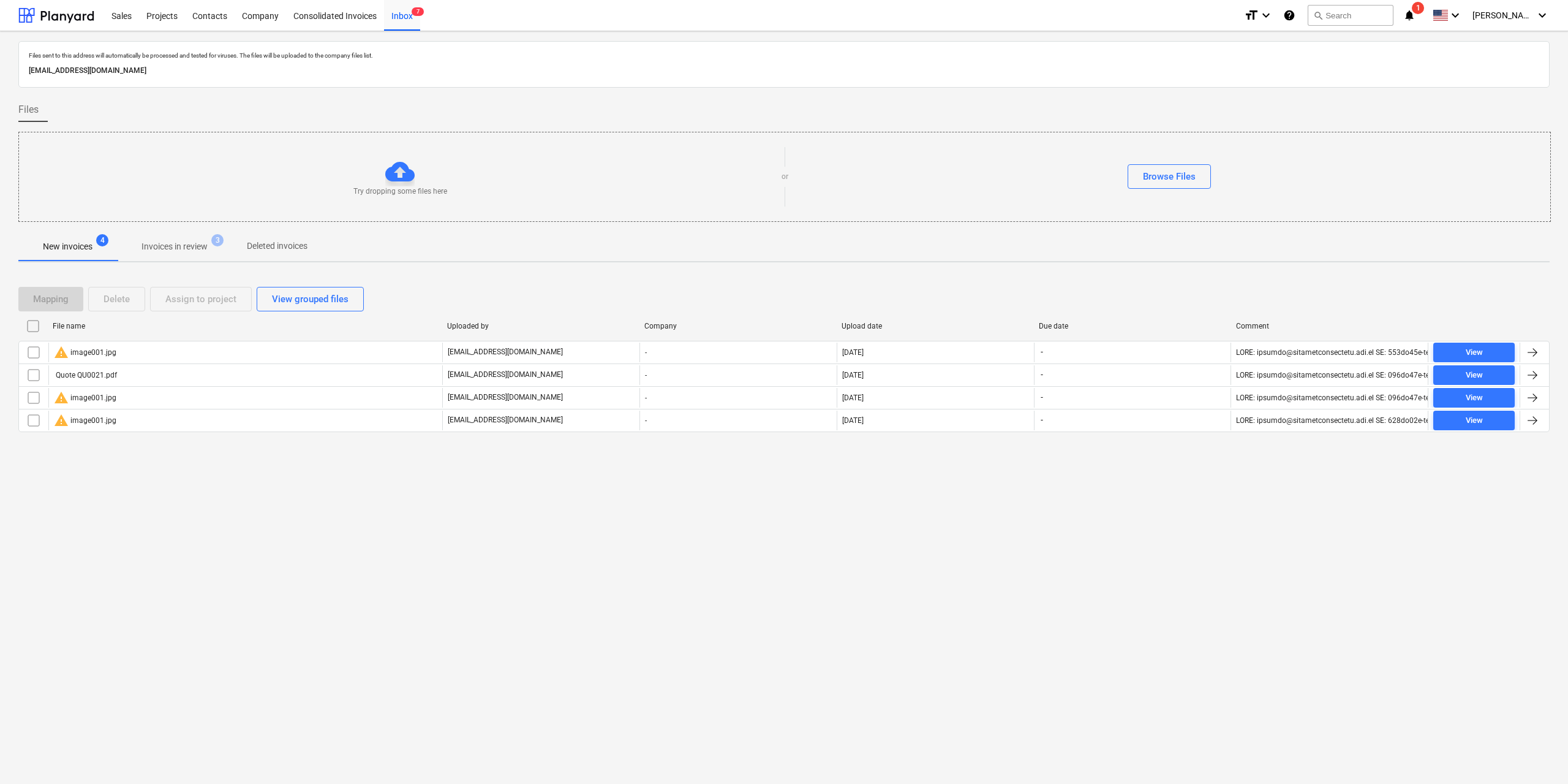
click at [33, 324] on input "checkbox" at bounding box center [33, 325] width 19 height 19
click at [113, 301] on div "Delete" at bounding box center [116, 299] width 26 height 16
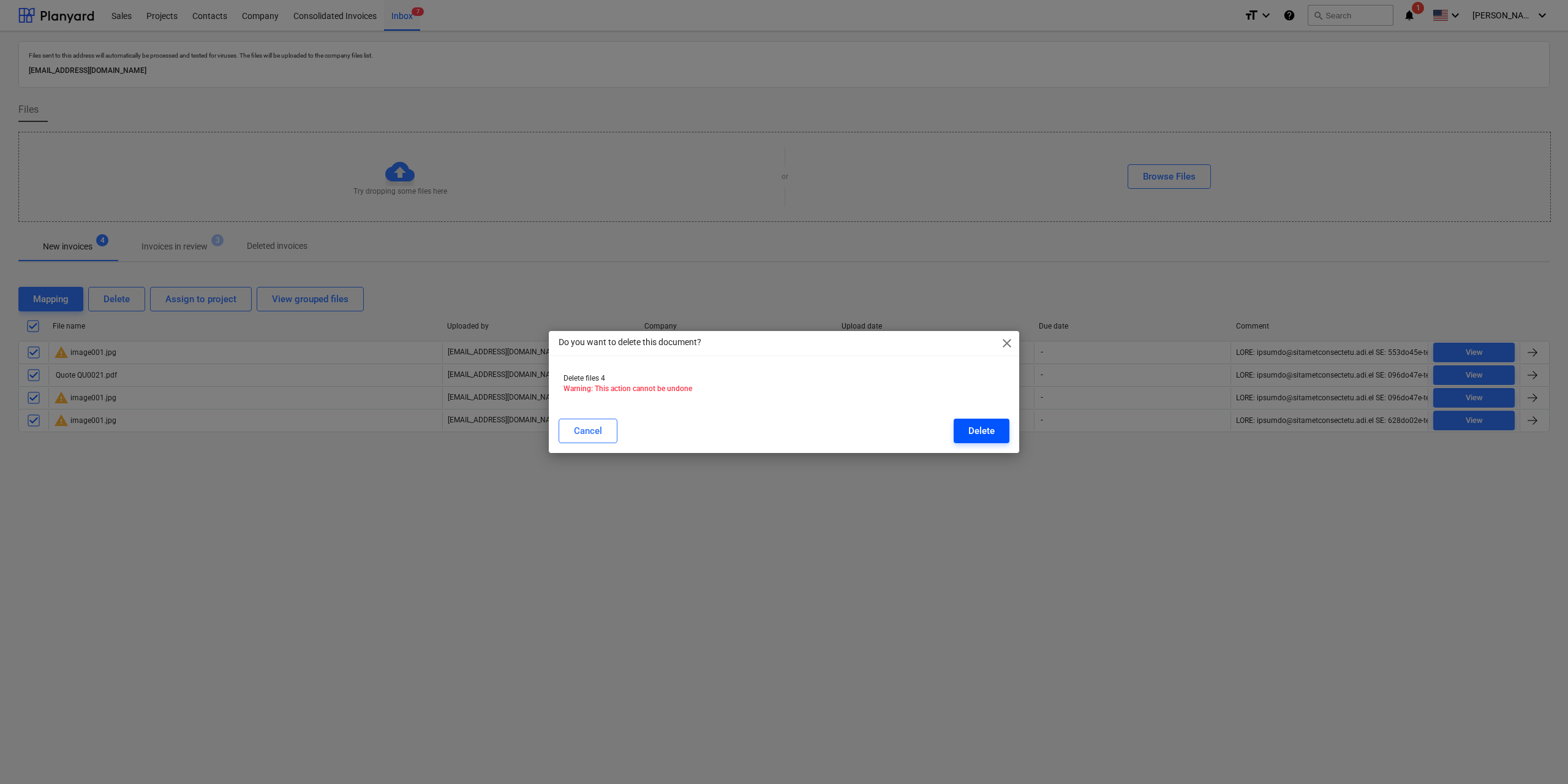
click at [981, 421] on button "Delete" at bounding box center [981, 431] width 56 height 25
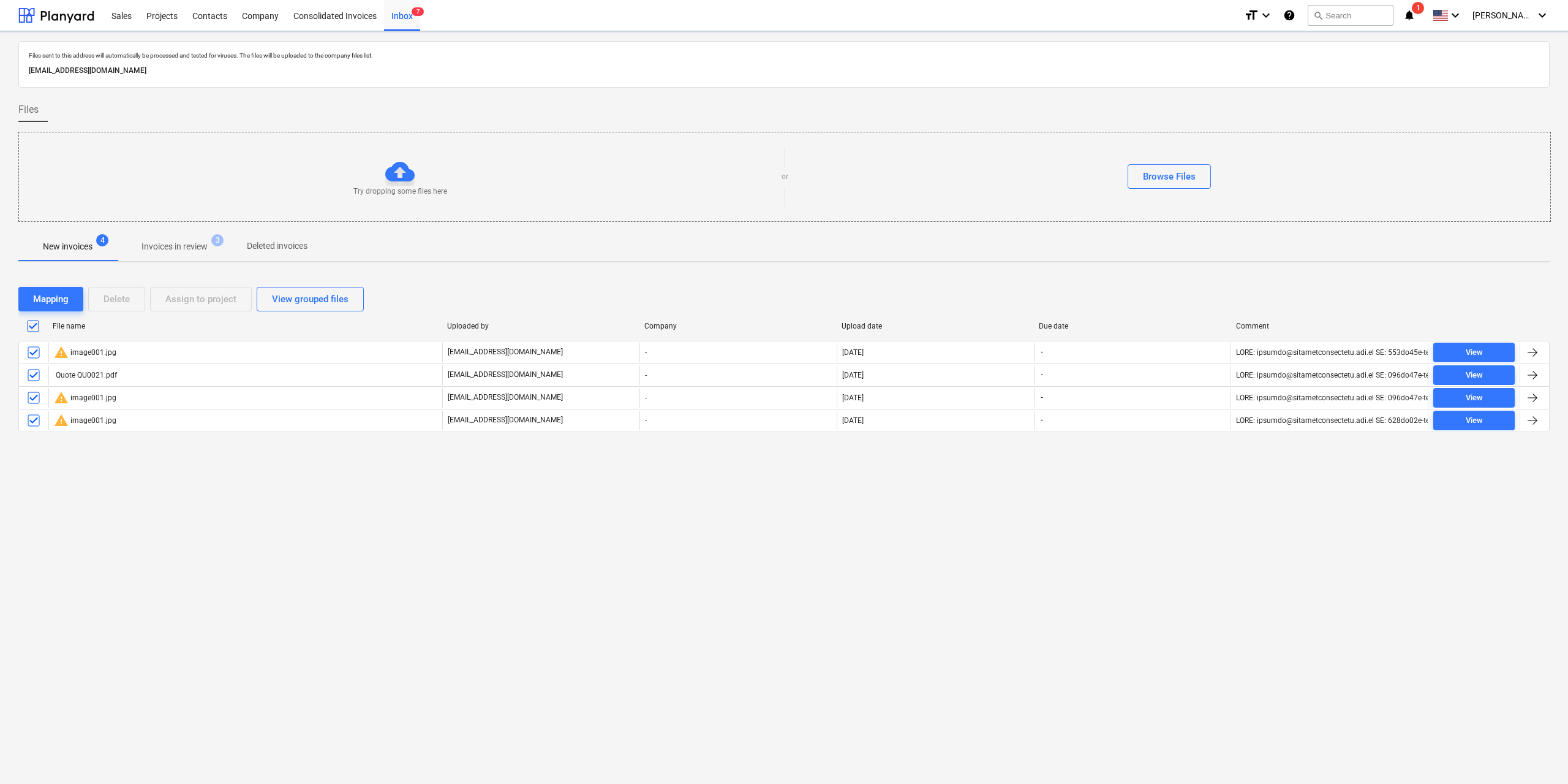
click at [533, 535] on div "Files sent to this address will automatically be processed and tested for virus…" at bounding box center [784, 407] width 1568 height 752
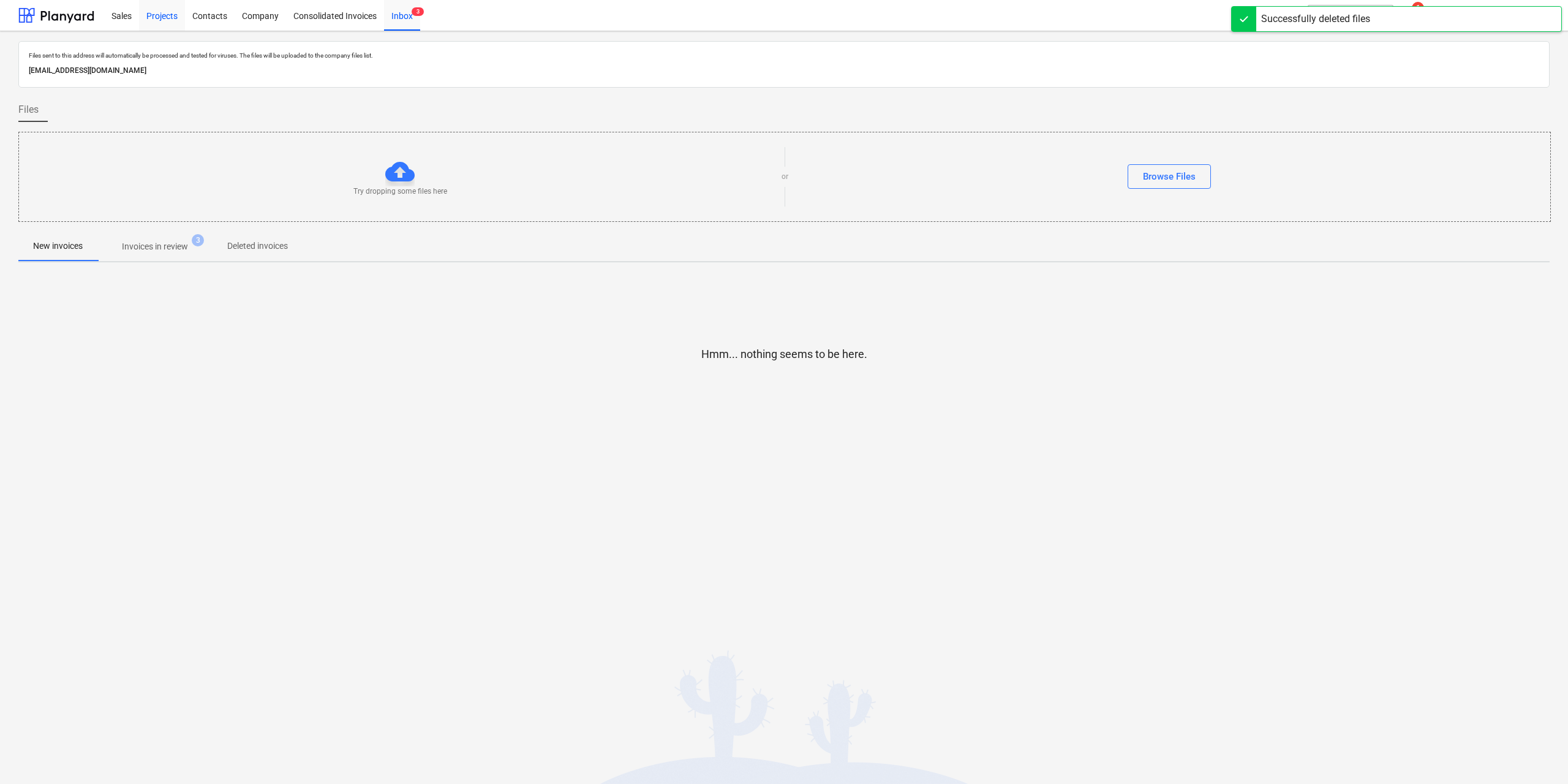
click at [153, 11] on div "Projects" at bounding box center [161, 15] width 46 height 31
